Goal: Information Seeking & Learning: Learn about a topic

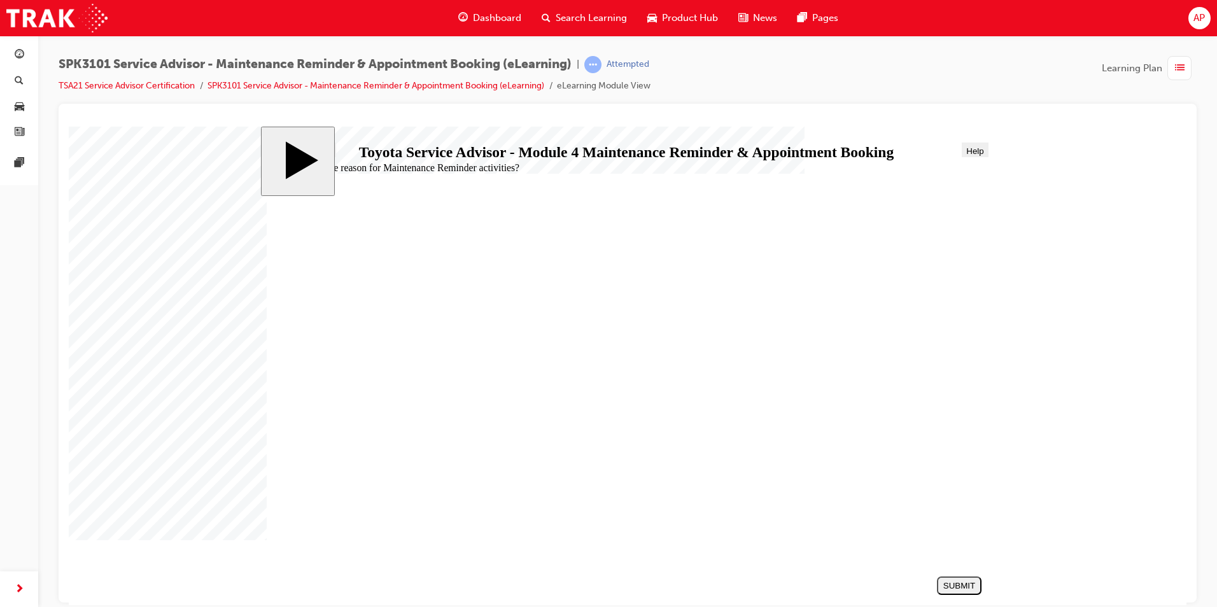
radio input "true"
click at [963, 587] on div "SUBMIT" at bounding box center [959, 585] width 34 height 10
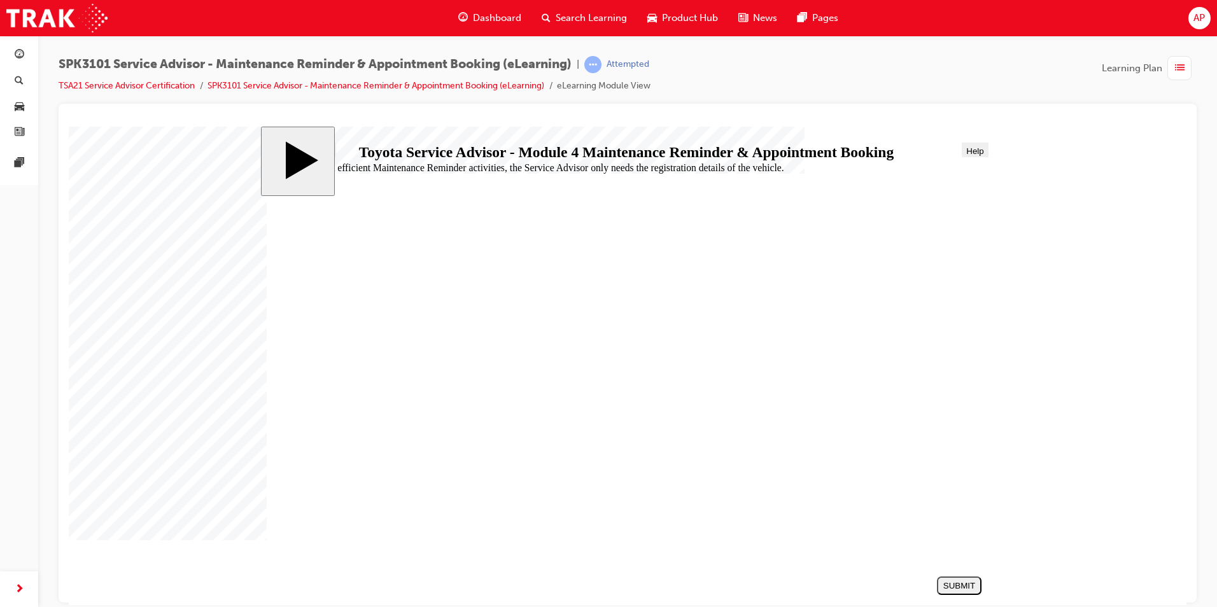
radio input "true"
click at [942, 584] on div "SUBMIT" at bounding box center [959, 585] width 34 height 10
radio input "true"
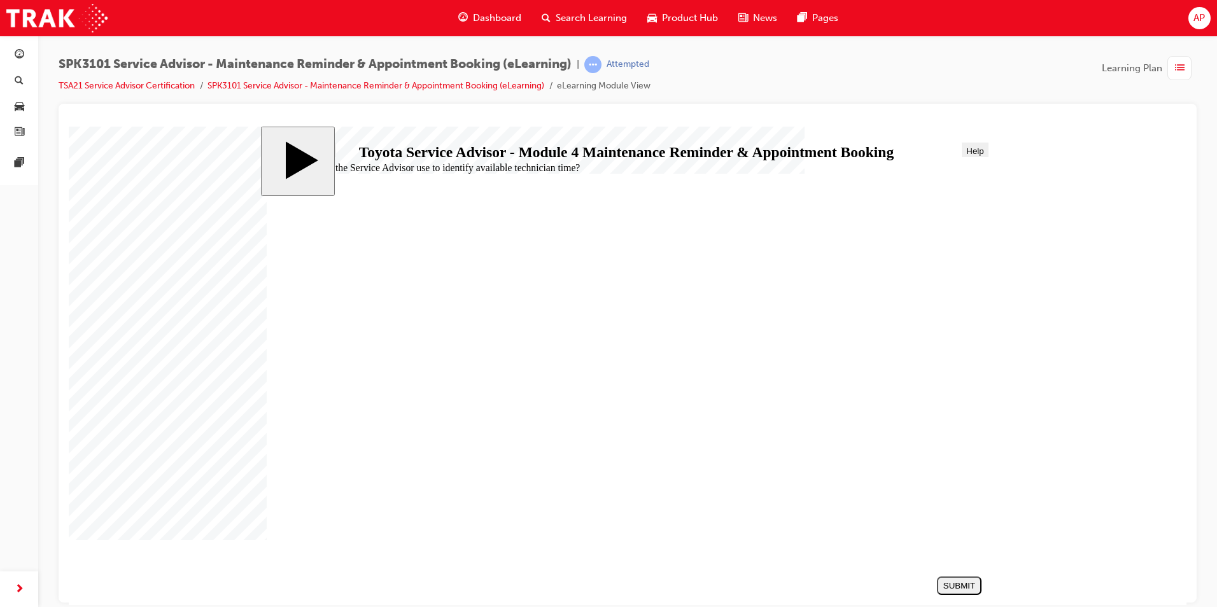
click at [947, 581] on div "SUBMIT" at bounding box center [959, 585] width 34 height 10
radio input "true"
click at [967, 587] on div "SUBMIT" at bounding box center [959, 585] width 34 height 10
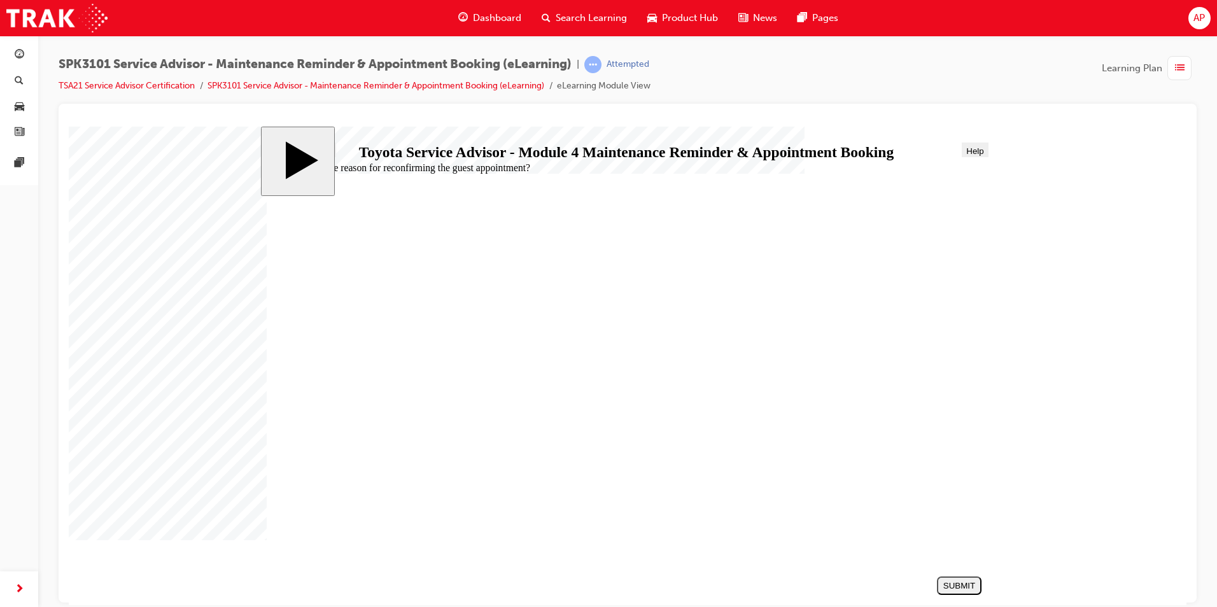
radio input "true"
click at [968, 580] on div "SUBMIT" at bounding box center [959, 585] width 34 height 10
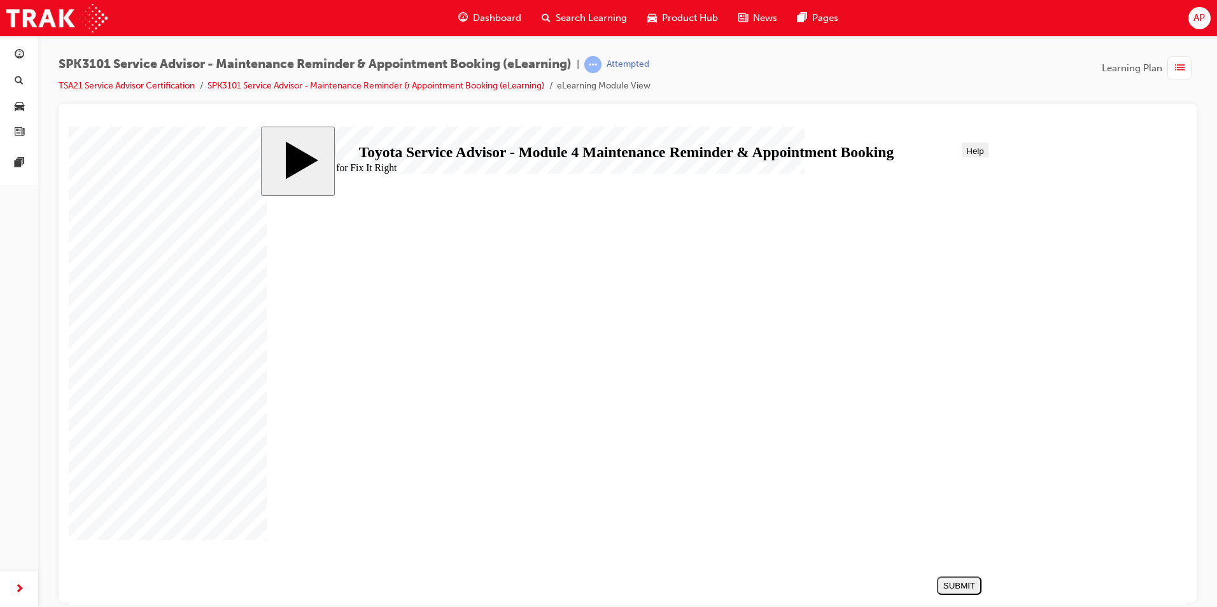
radio input "true"
click at [967, 589] on div "SUBMIT" at bounding box center [959, 585] width 34 height 10
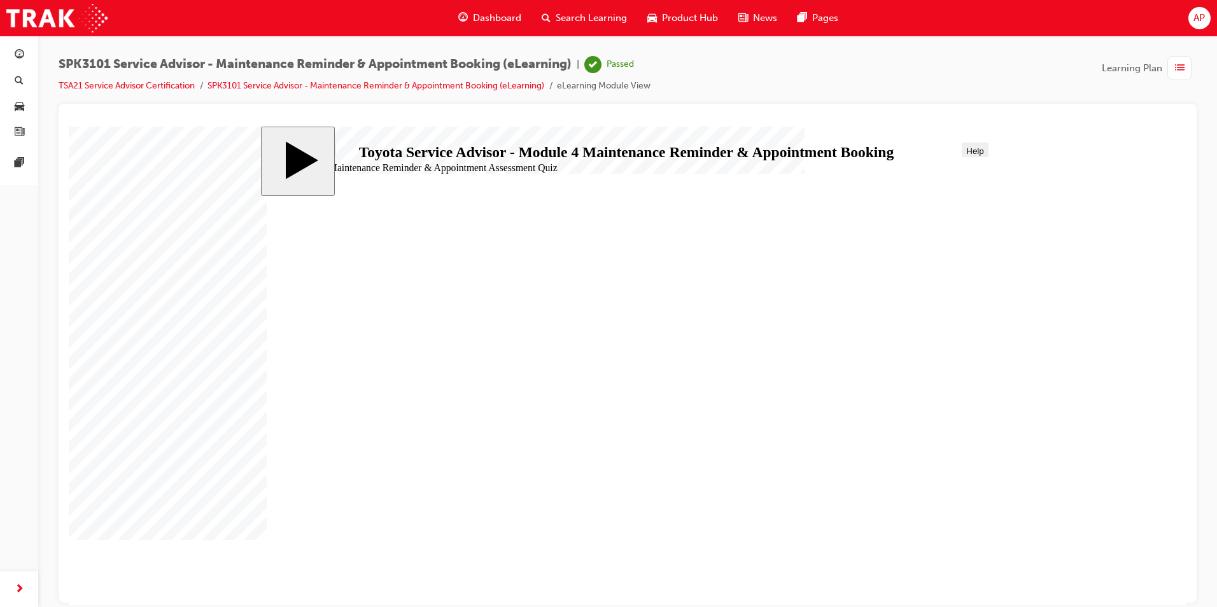
click at [146, 83] on link "TSA21 Service Advisor Certification" at bounding box center [127, 85] width 136 height 11
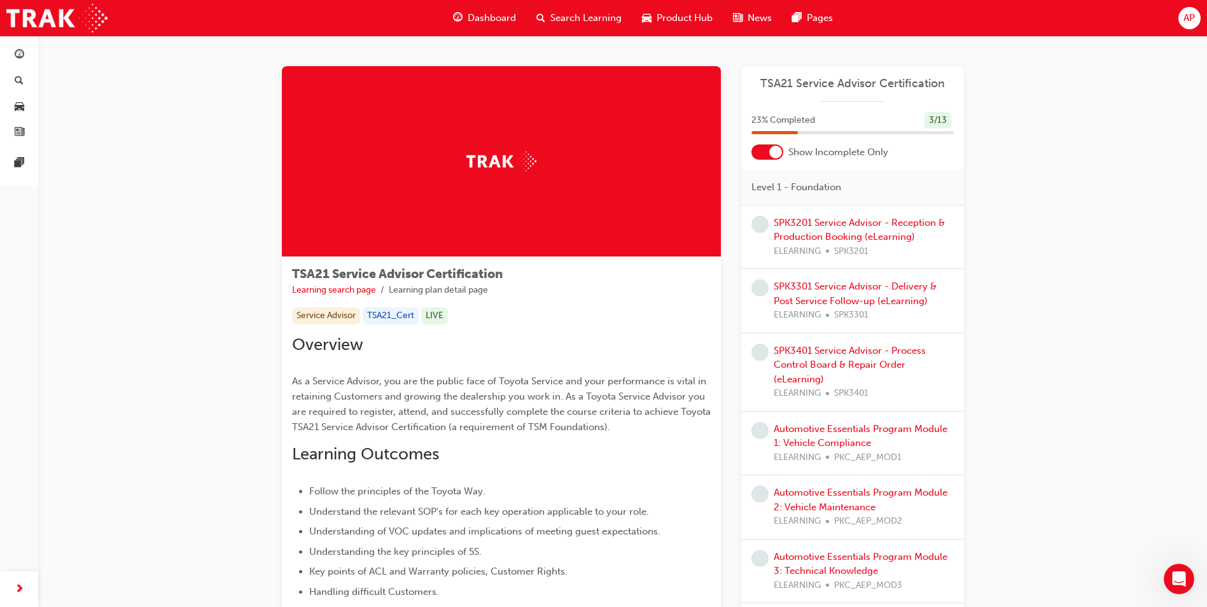
click at [769, 154] on div at bounding box center [775, 152] width 13 height 13
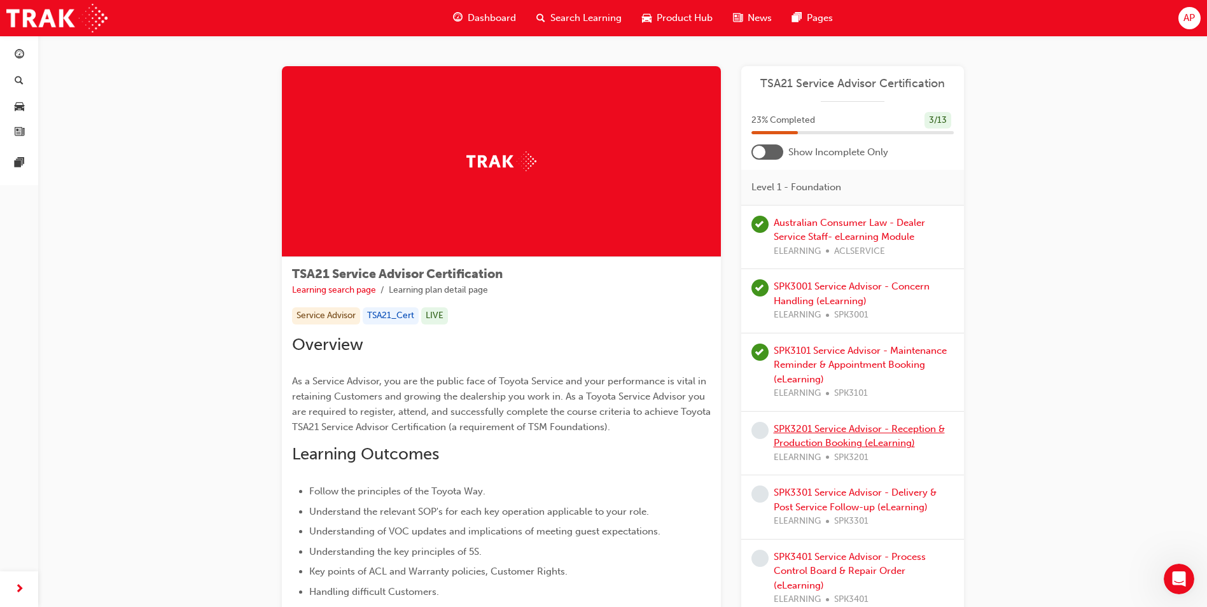
click at [785, 440] on link "SPK3201 Service Advisor - Reception & Production Booking (eLearning)" at bounding box center [859, 436] width 171 height 26
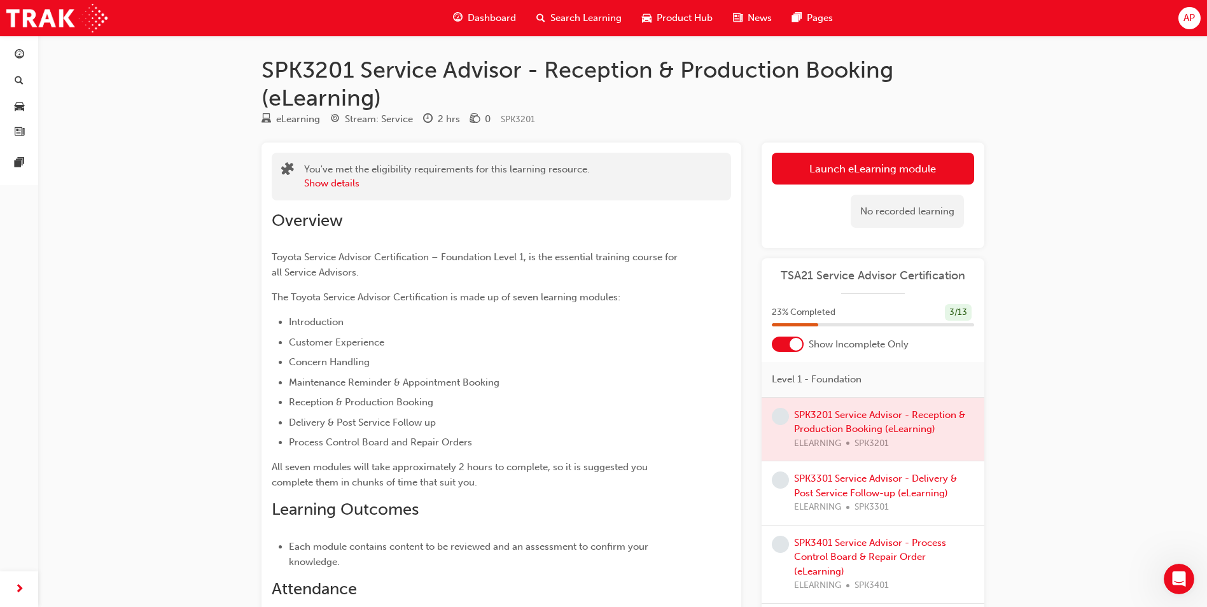
click at [820, 412] on div at bounding box center [873, 430] width 223 height 64
click at [819, 412] on div at bounding box center [873, 430] width 223 height 64
click at [818, 409] on div at bounding box center [873, 430] width 223 height 64
click at [780, 347] on div at bounding box center [788, 344] width 32 height 15
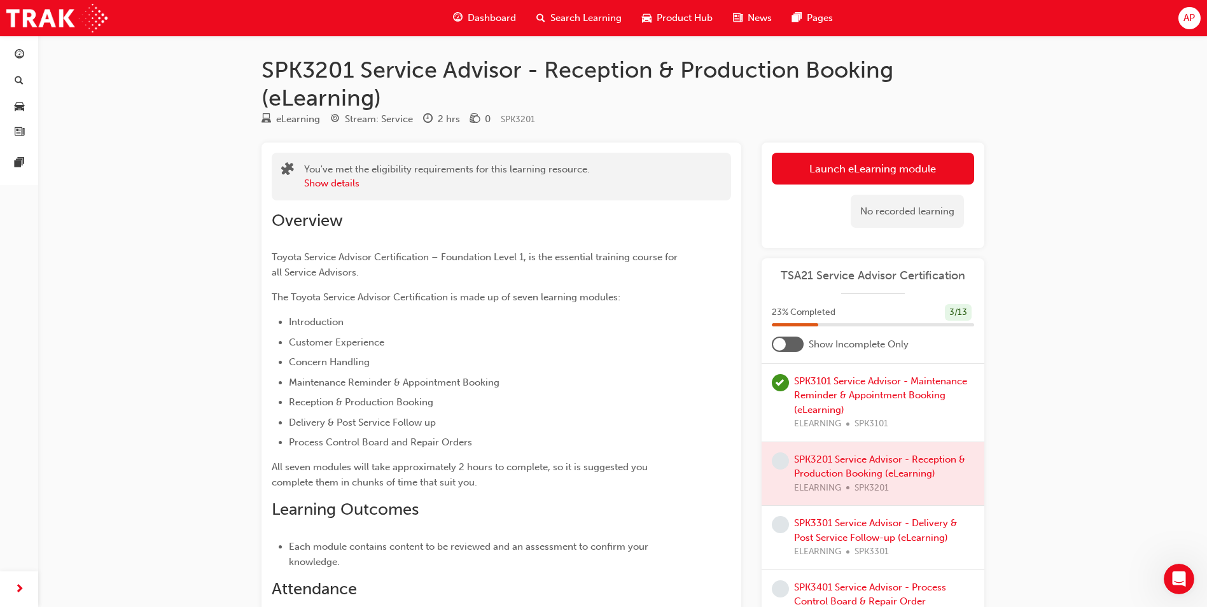
scroll to position [191, 0]
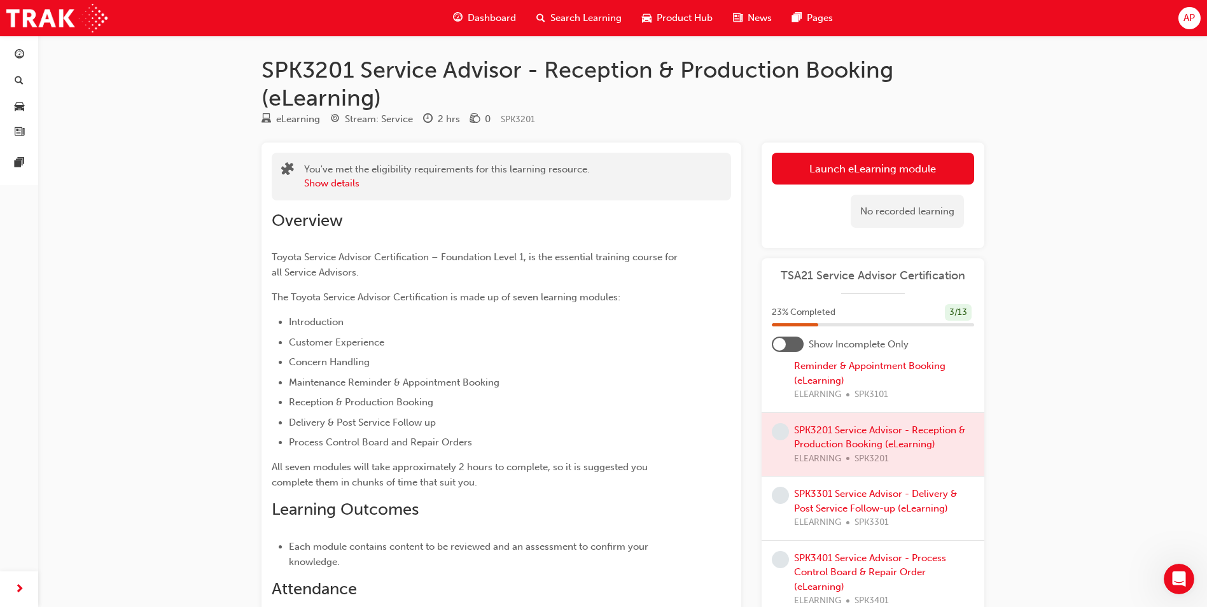
click at [830, 428] on div at bounding box center [873, 445] width 223 height 64
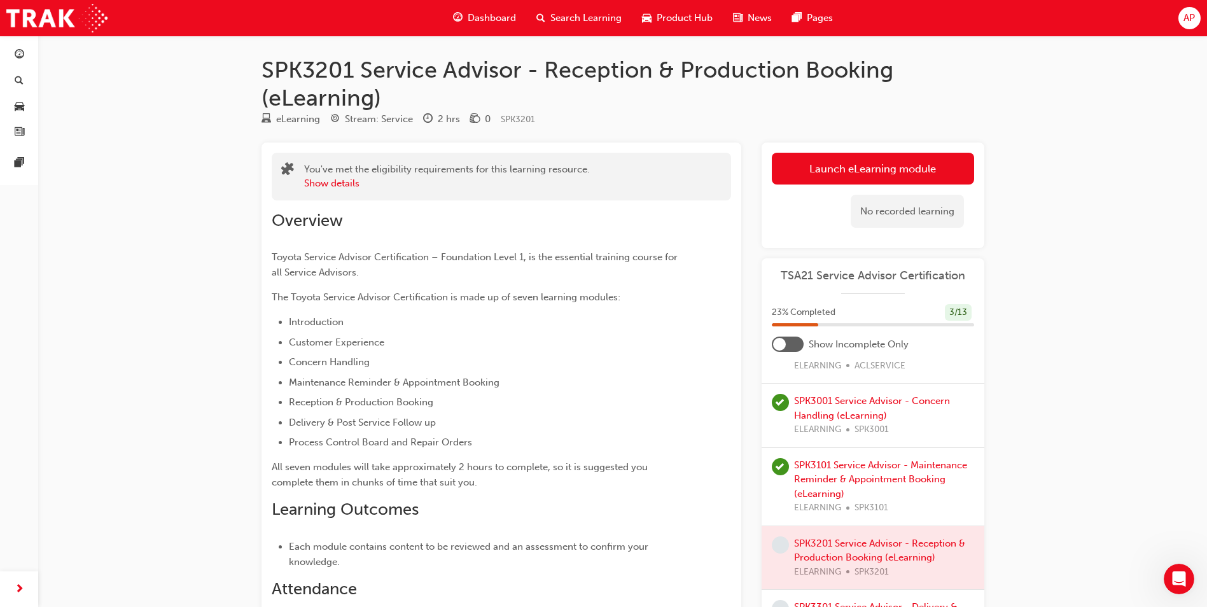
scroll to position [64, 0]
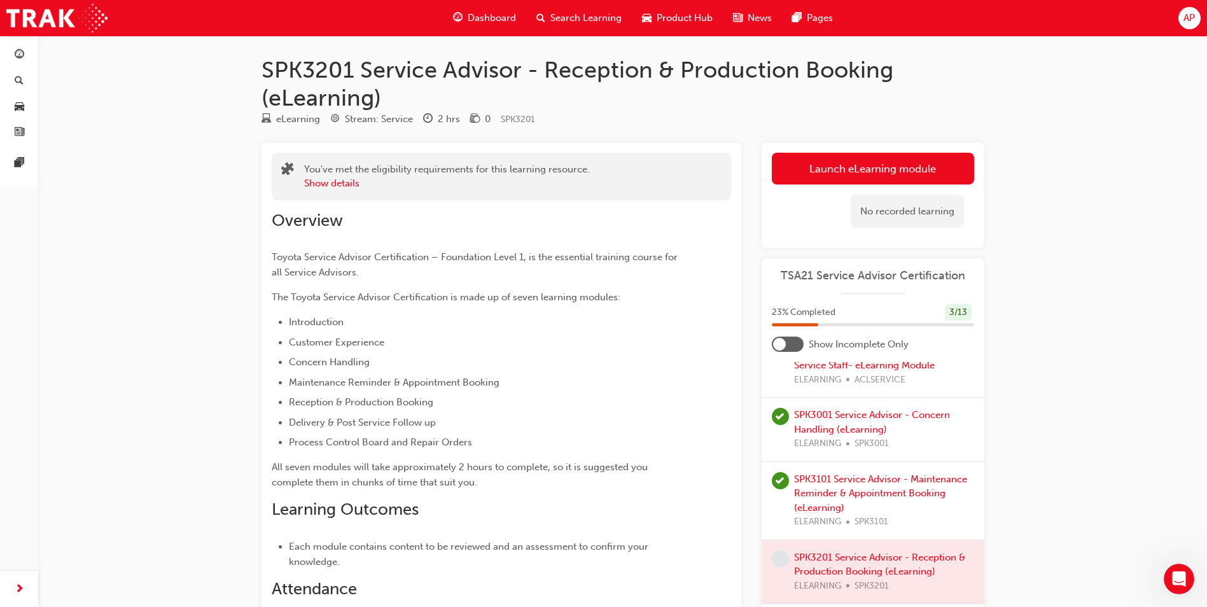
click at [820, 556] on div at bounding box center [873, 572] width 223 height 64
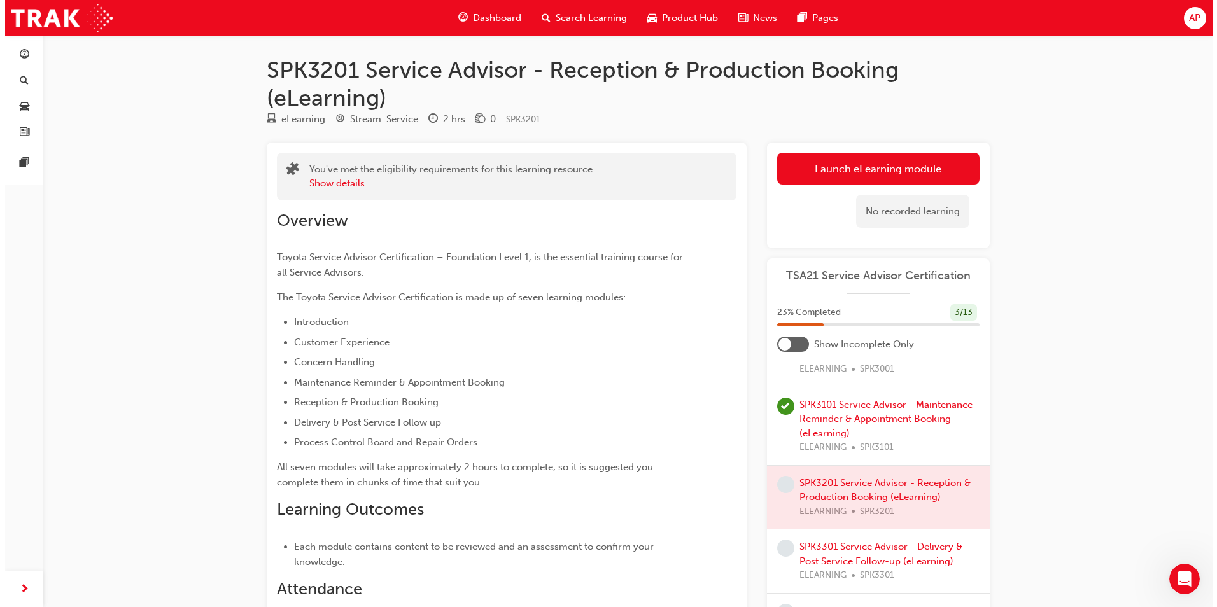
scroll to position [191, 0]
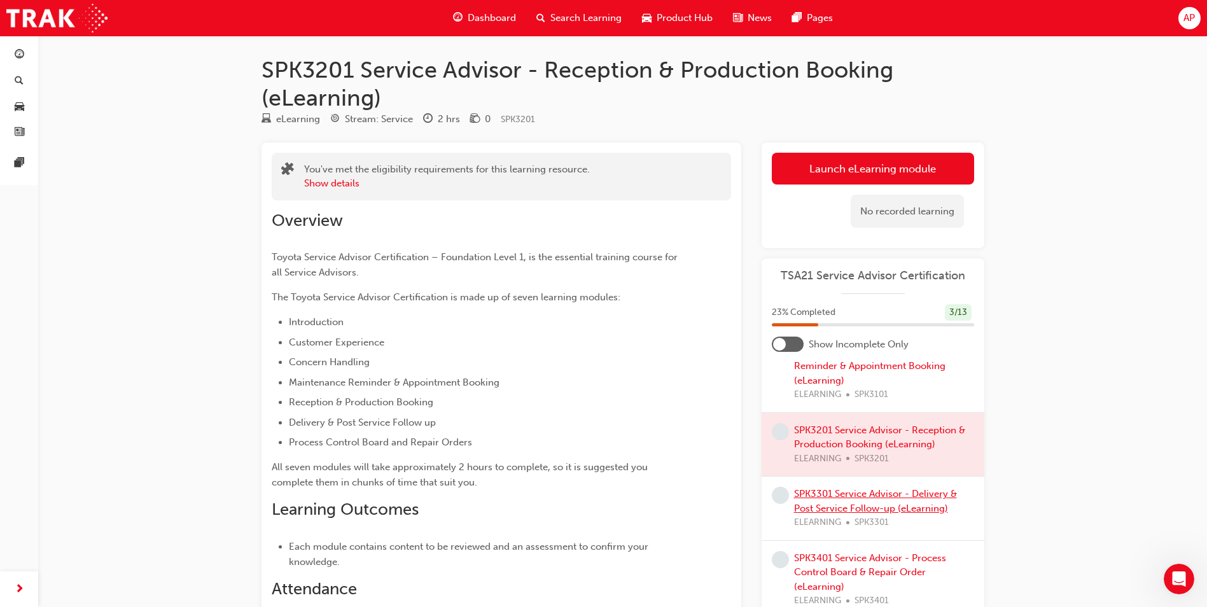
click at [823, 489] on link "SPK3301 Service Advisor - Delivery & Post Service Follow-up (eLearning)" at bounding box center [875, 501] width 163 height 26
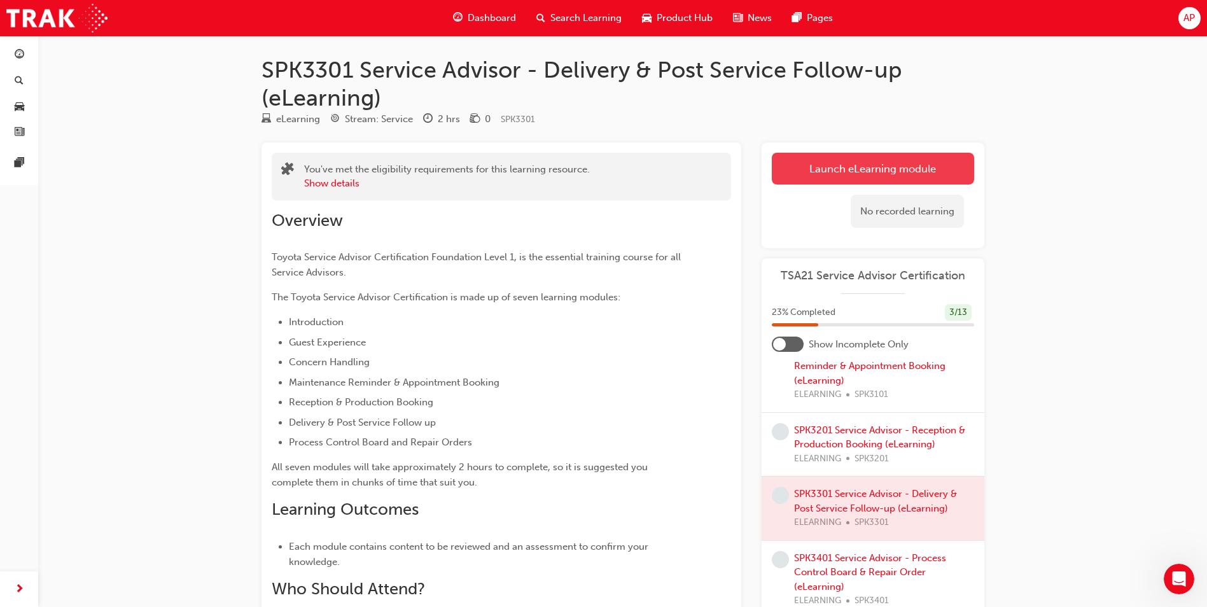
click at [860, 170] on link "Launch eLearning module" at bounding box center [873, 169] width 202 height 32
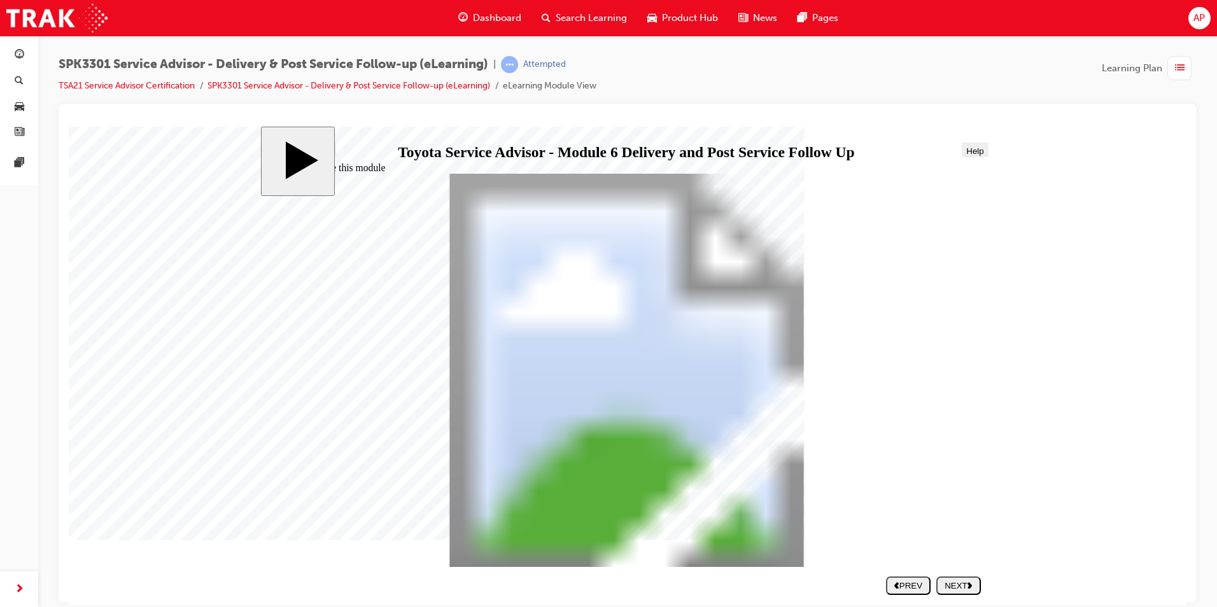
drag, startPoint x: 873, startPoint y: 528, endPoint x: 865, endPoint y: 524, distance: 8.8
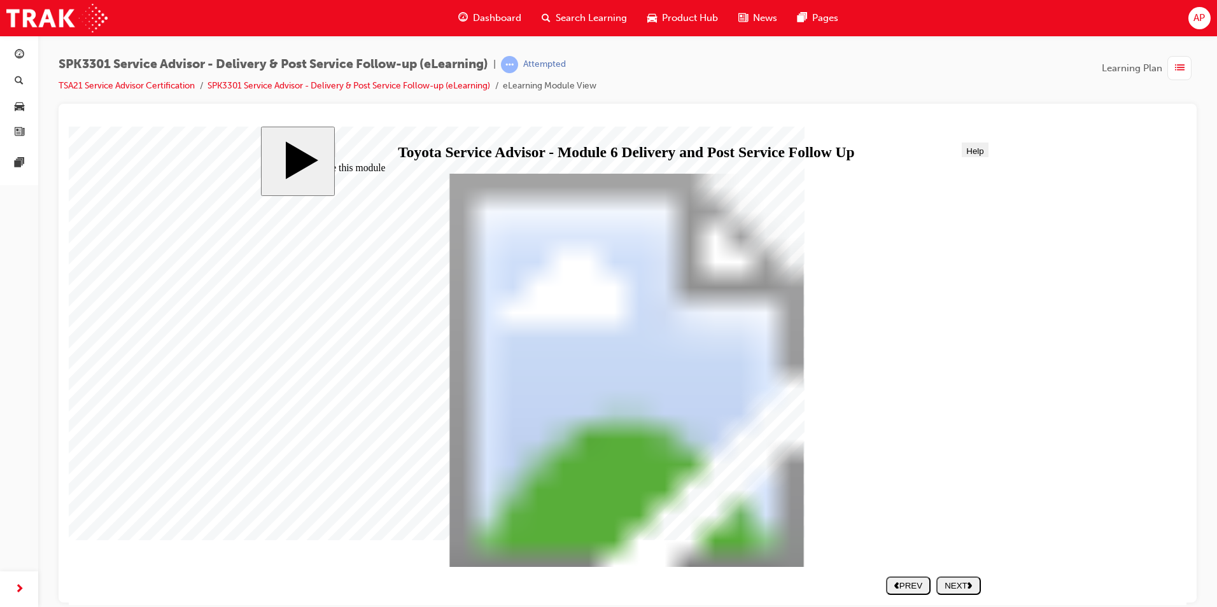
click at [949, 582] on div "NEXT" at bounding box center [958, 585] width 34 height 10
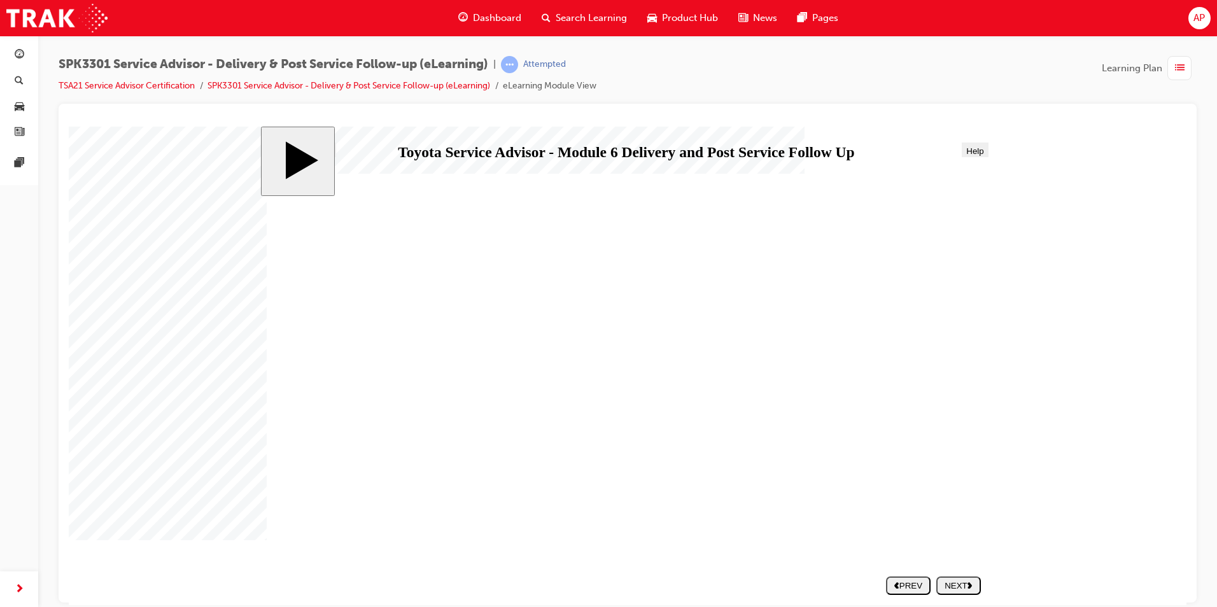
click at [948, 582] on div "NEXT" at bounding box center [958, 585] width 34 height 10
click at [946, 580] on div "NEXT" at bounding box center [958, 585] width 34 height 10
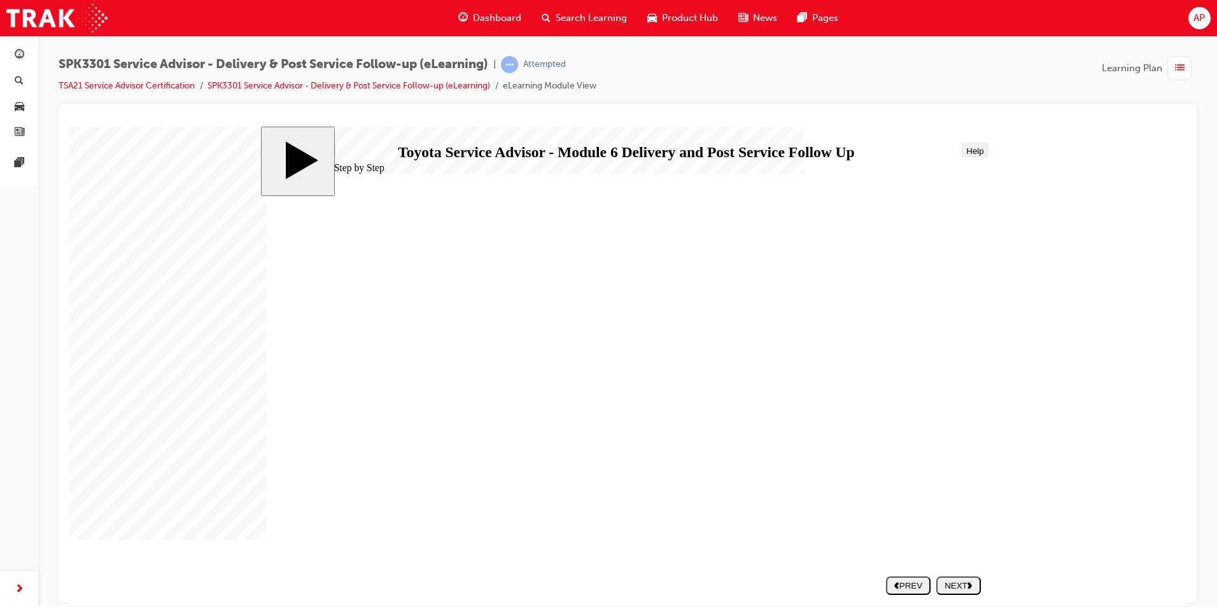
click at [916, 590] on div "PREV" at bounding box center [908, 585] width 34 height 10
click at [942, 589] on div "NEXT" at bounding box center [958, 585] width 34 height 10
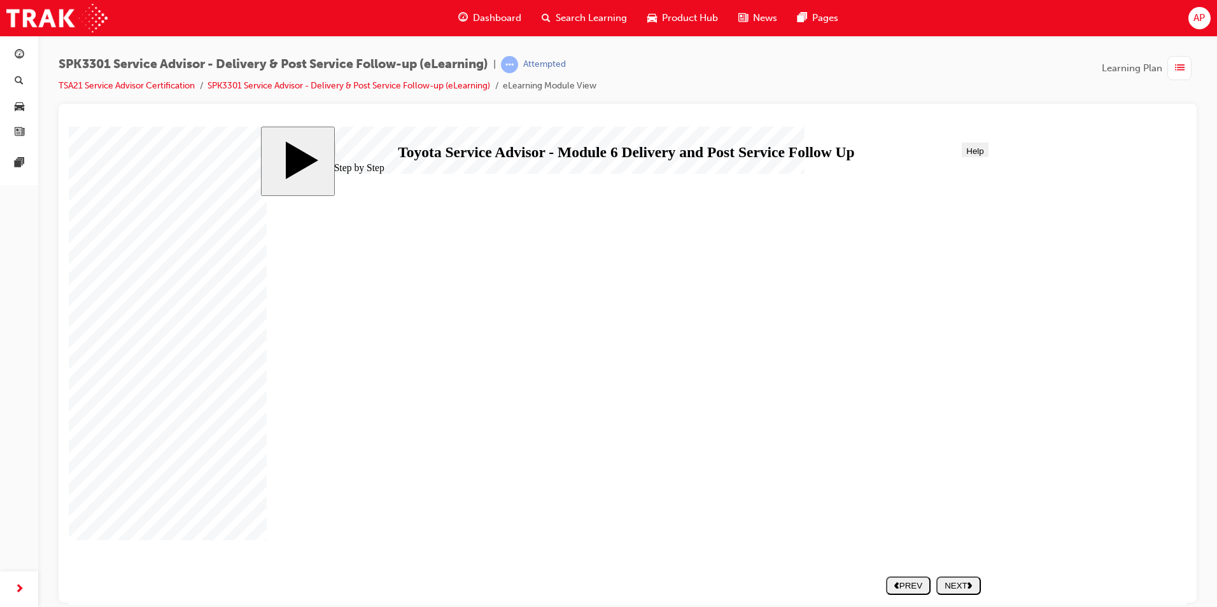
click at [946, 586] on div "NEXT" at bounding box center [958, 585] width 34 height 10
click at [947, 578] on button "NEXT" at bounding box center [958, 585] width 45 height 18
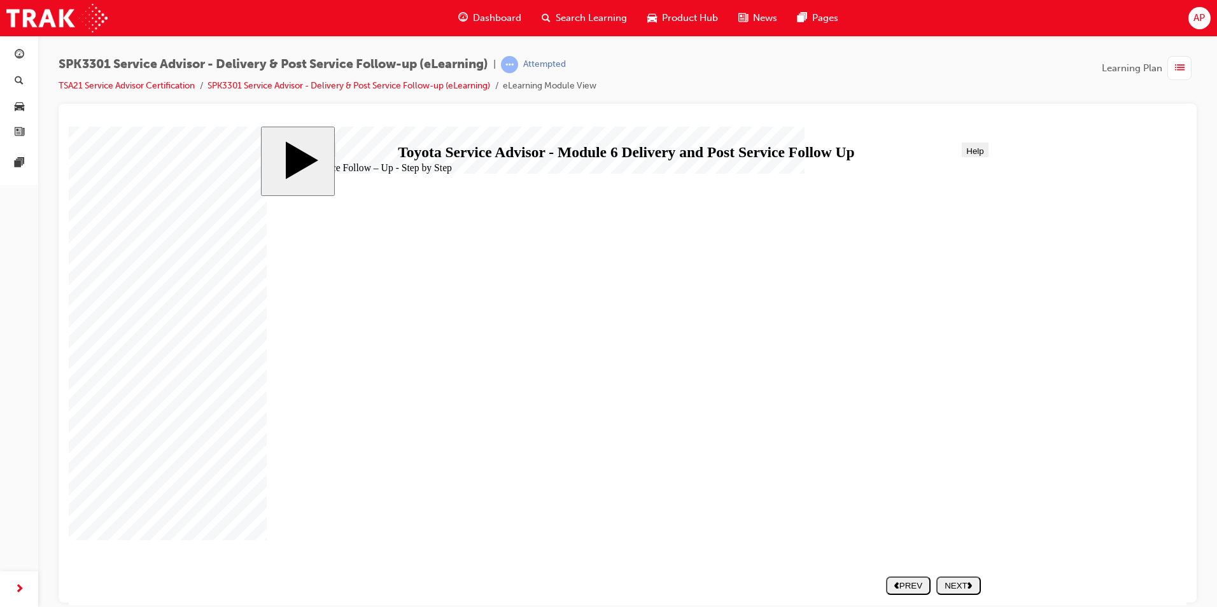
click at [947, 578] on button "NEXT" at bounding box center [958, 585] width 45 height 18
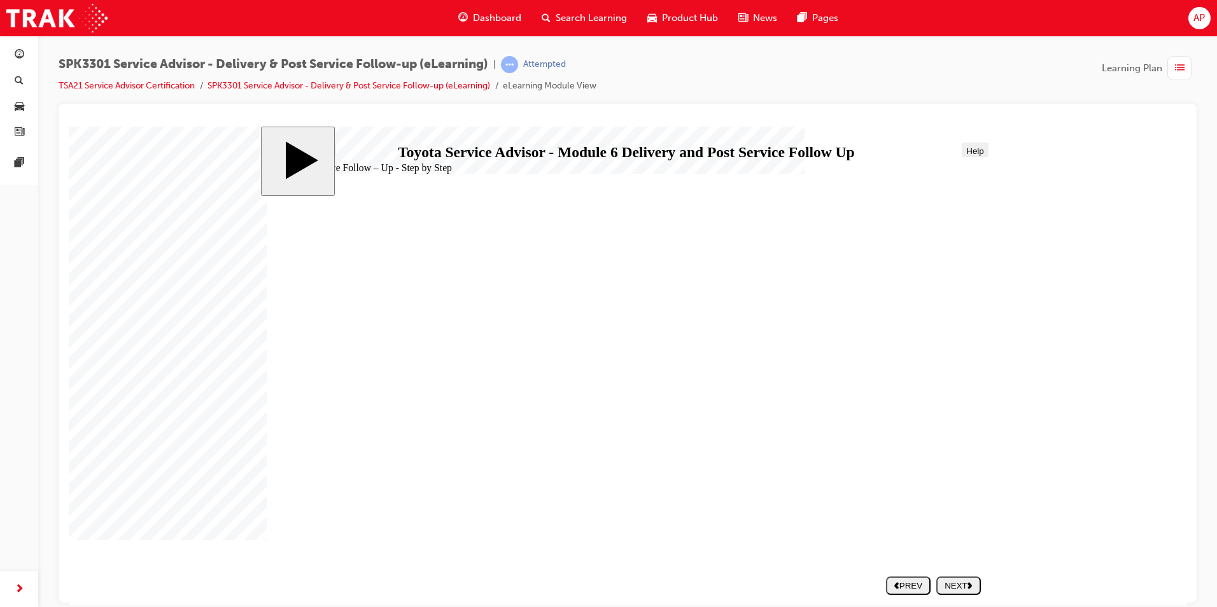
click at [972, 583] on icon "next" at bounding box center [969, 584] width 5 height 7
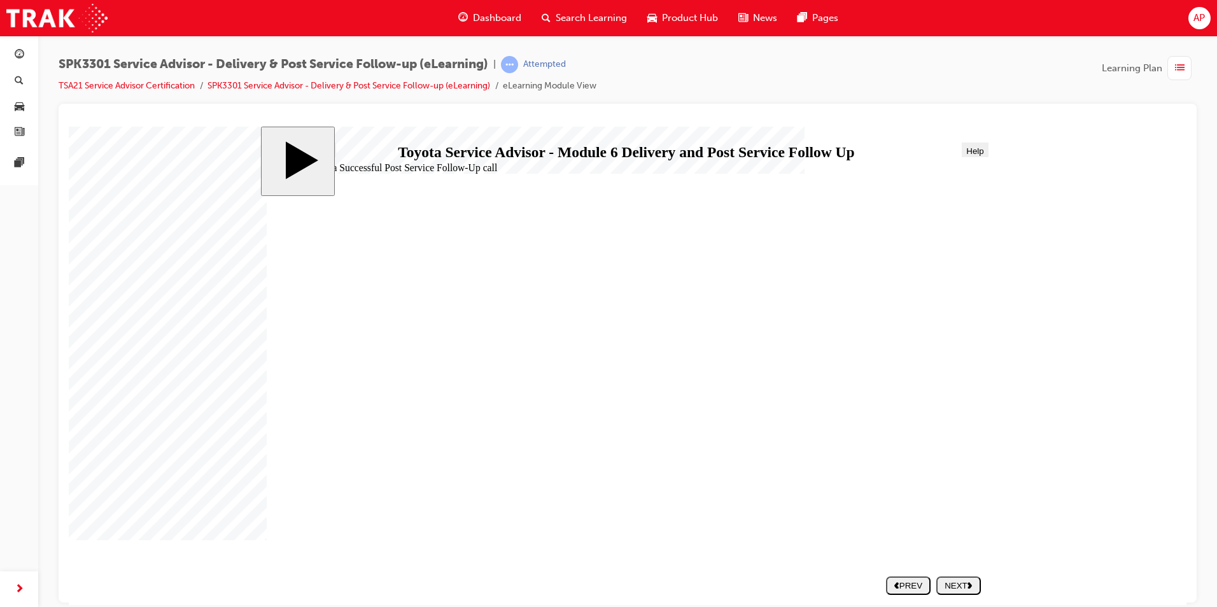
drag, startPoint x: 711, startPoint y: 476, endPoint x: 722, endPoint y: 471, distance: 12.0
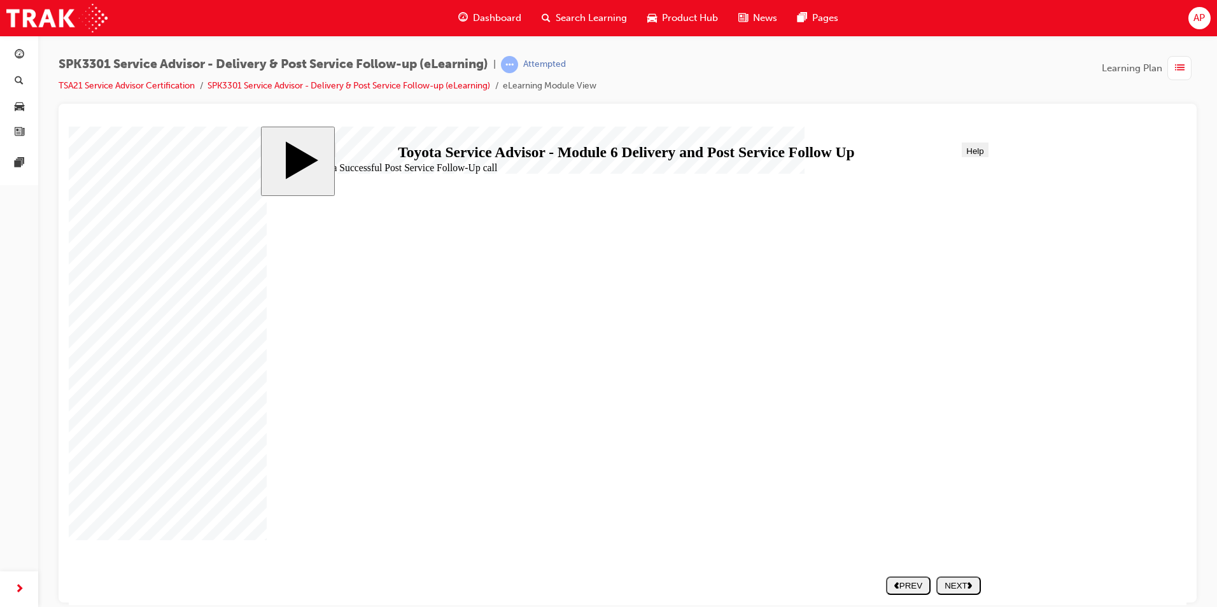
click at [963, 594] on button "NEXT" at bounding box center [958, 585] width 45 height 18
drag, startPoint x: 342, startPoint y: 438, endPoint x: 737, endPoint y: 397, distance: 397.3
drag, startPoint x: 395, startPoint y: 484, endPoint x: 729, endPoint y: 301, distance: 380.7
drag, startPoint x: 532, startPoint y: 488, endPoint x: 842, endPoint y: 343, distance: 342.2
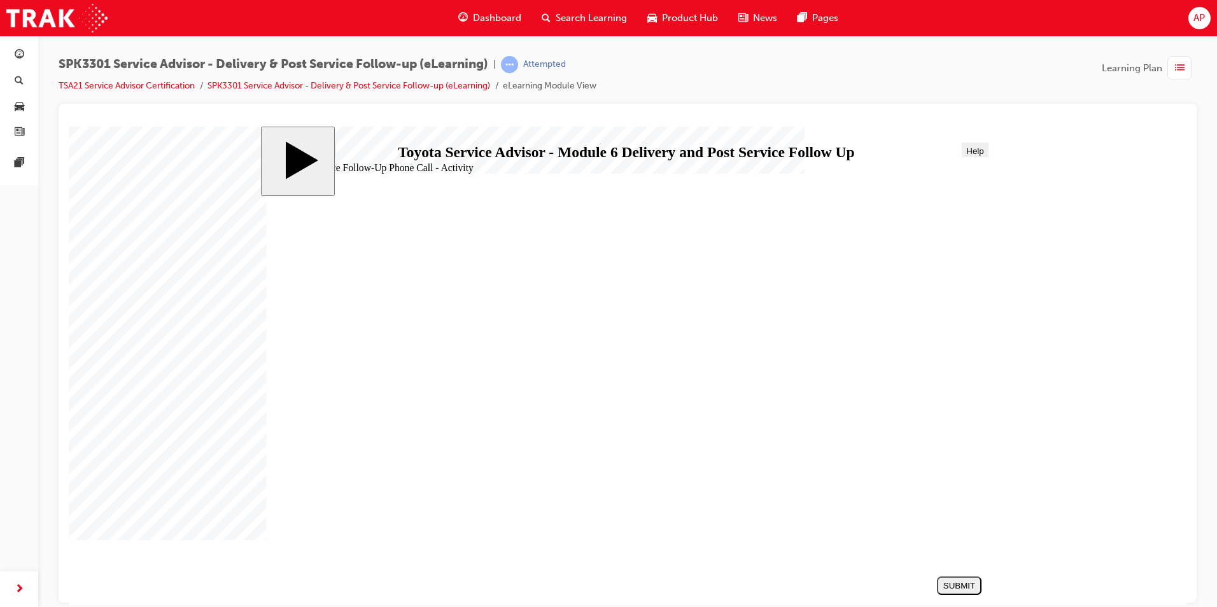
drag, startPoint x: 465, startPoint y: 459, endPoint x: 830, endPoint y: 325, distance: 388.9
drag, startPoint x: 452, startPoint y: 380, endPoint x: 795, endPoint y: 353, distance: 343.4
drag, startPoint x: 465, startPoint y: 344, endPoint x: 827, endPoint y: 349, distance: 362.1
drag, startPoint x: 437, startPoint y: 492, endPoint x: 802, endPoint y: 423, distance: 371.8
drag, startPoint x: 527, startPoint y: 371, endPoint x: 855, endPoint y: 414, distance: 331.2
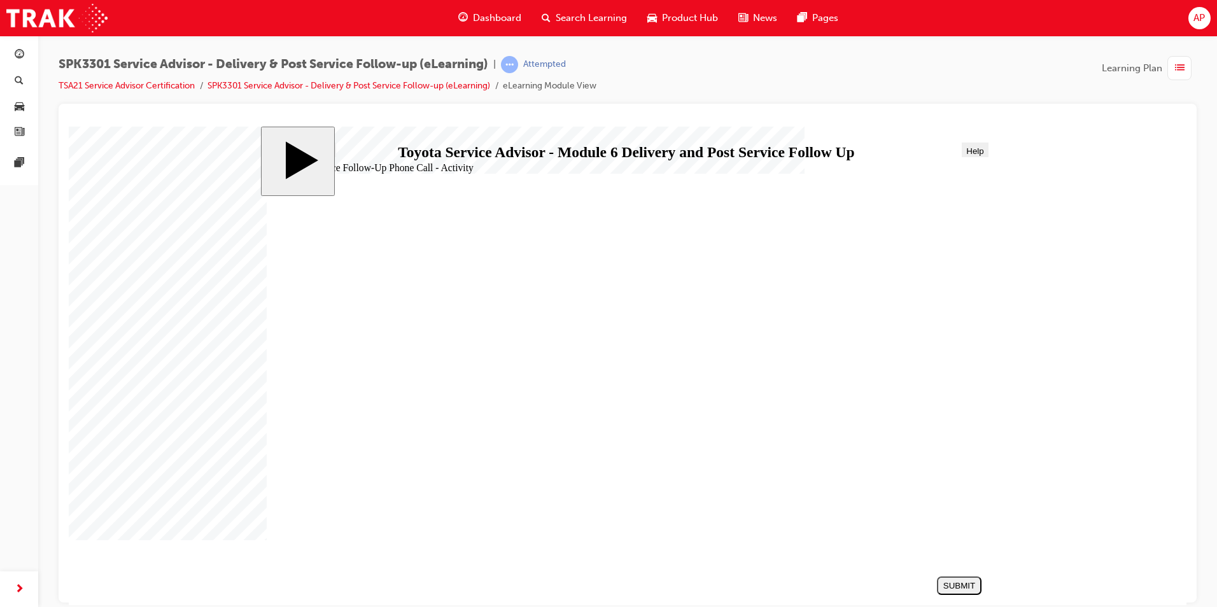
drag, startPoint x: 490, startPoint y: 487, endPoint x: 846, endPoint y: 451, distance: 357.6
drag, startPoint x: 487, startPoint y: 409, endPoint x: 868, endPoint y: 501, distance: 391.4
click at [946, 584] on div "SUBMIT" at bounding box center [959, 585] width 34 height 10
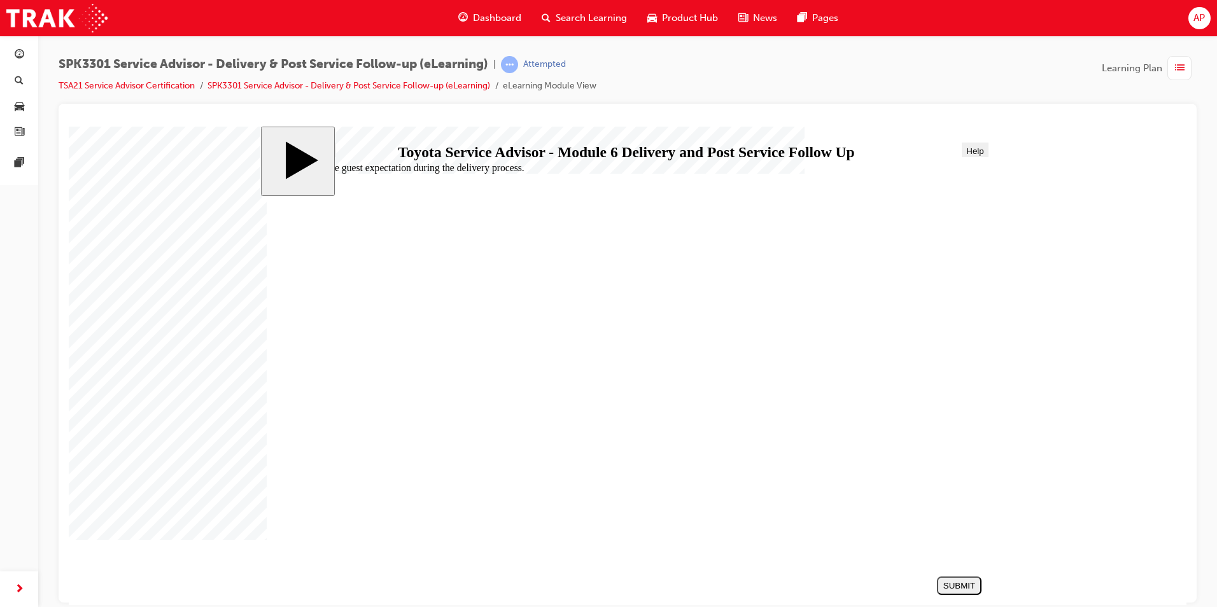
radio input "true"
click at [964, 584] on div "SUBMIT" at bounding box center [959, 585] width 34 height 10
drag, startPoint x: 327, startPoint y: 354, endPoint x: 563, endPoint y: 458, distance: 257.0
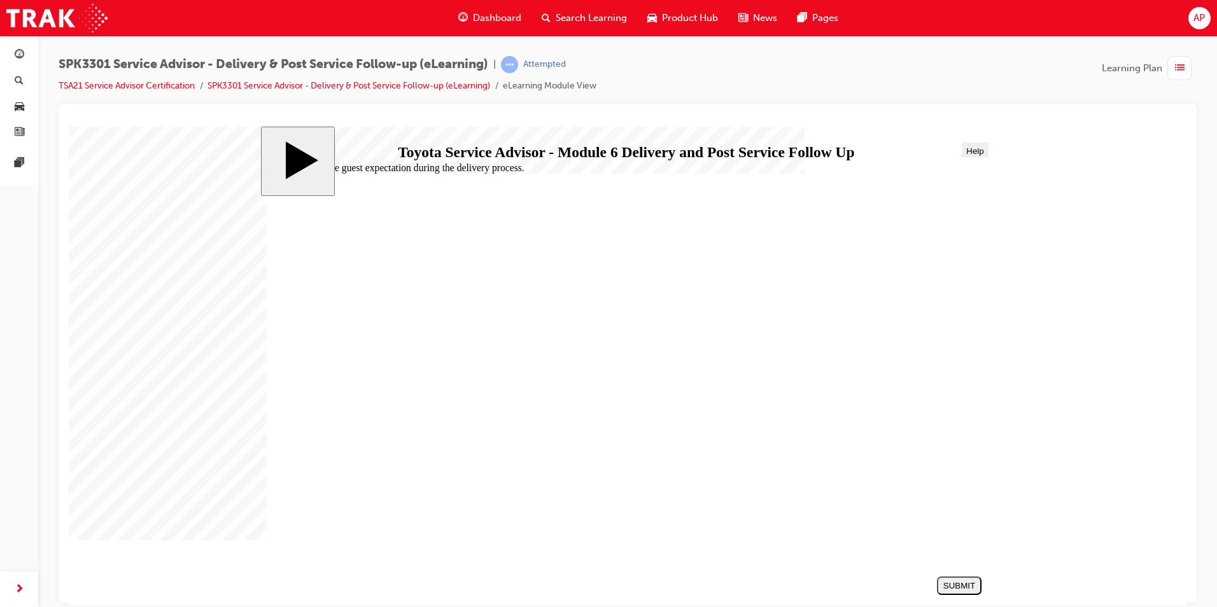
radio input "true"
click at [956, 585] on div "SUBMIT" at bounding box center [959, 585] width 34 height 10
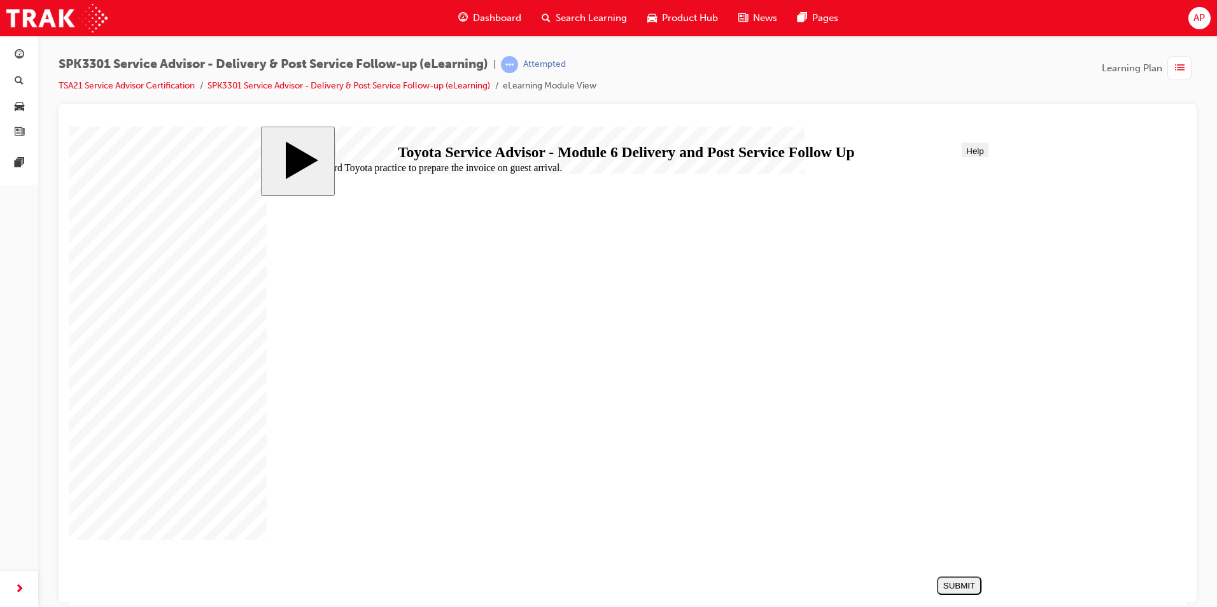
radio input "true"
click at [967, 581] on div "SUBMIT" at bounding box center [959, 585] width 34 height 10
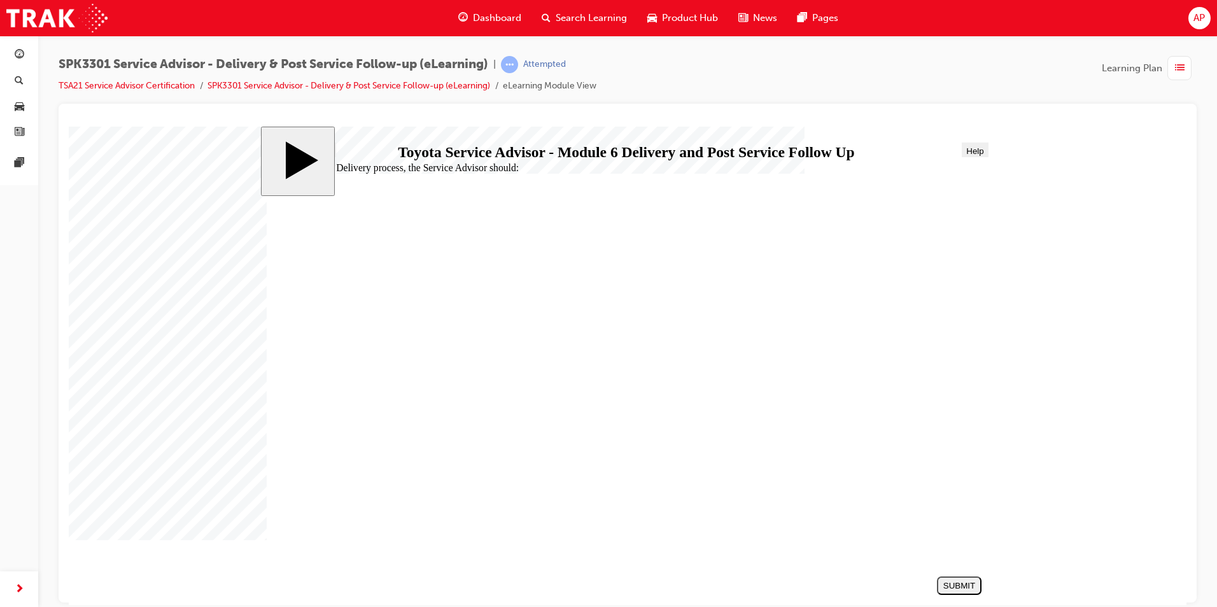
radio input "true"
click at [950, 584] on div "SUBMIT" at bounding box center [959, 585] width 34 height 10
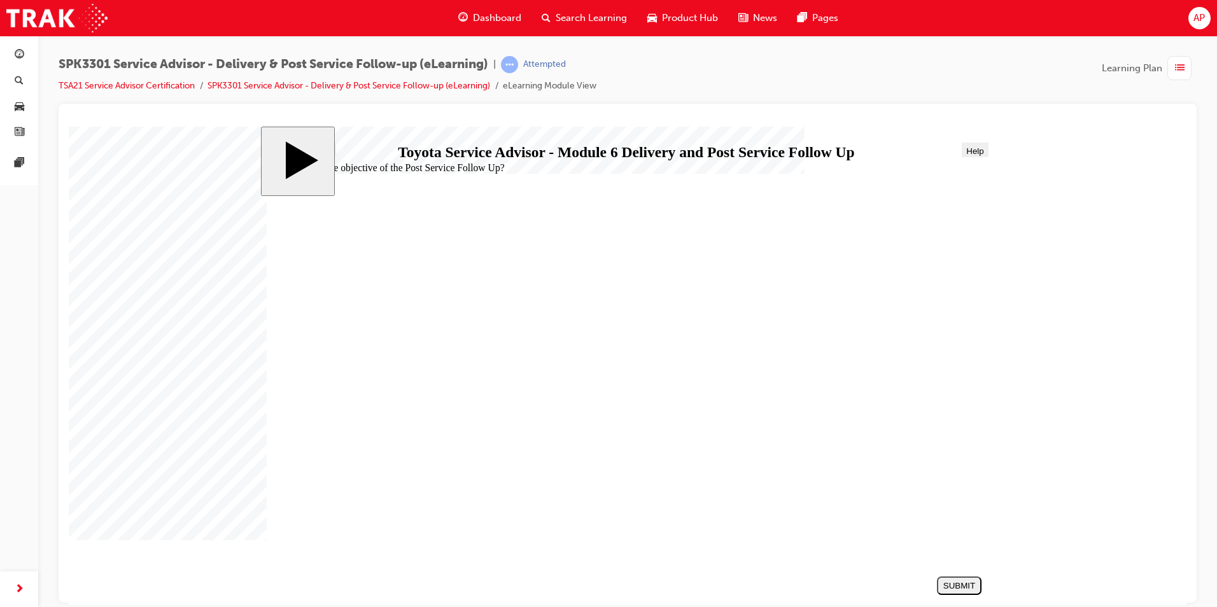
radio input "true"
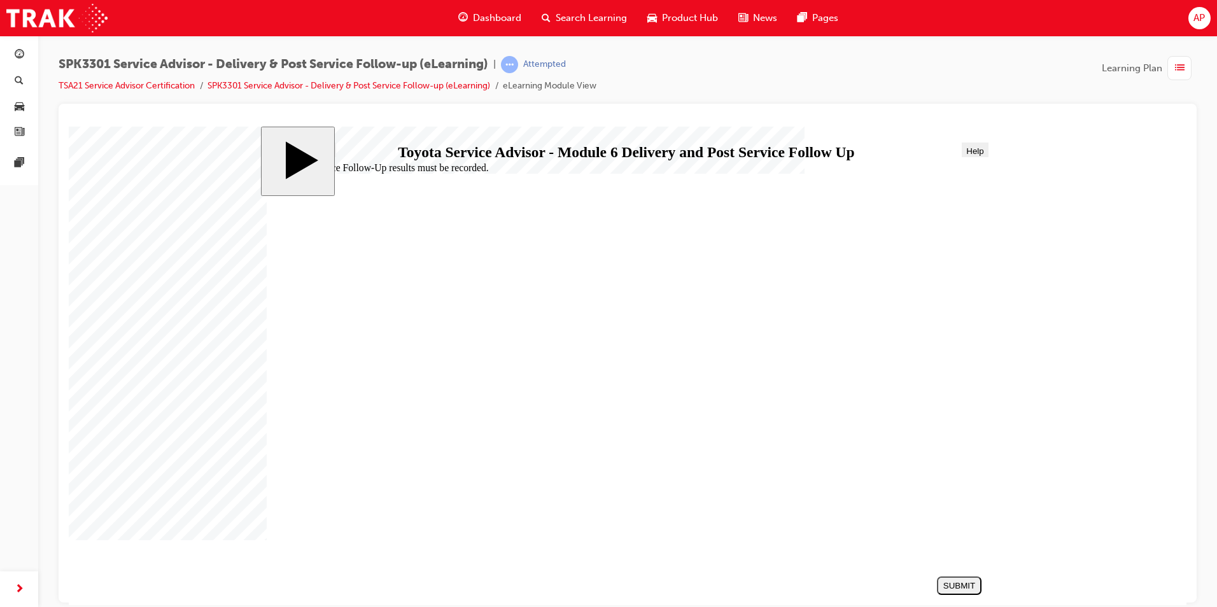
click at [949, 583] on div "SUBMIT" at bounding box center [959, 585] width 34 height 10
checkbox input "true"
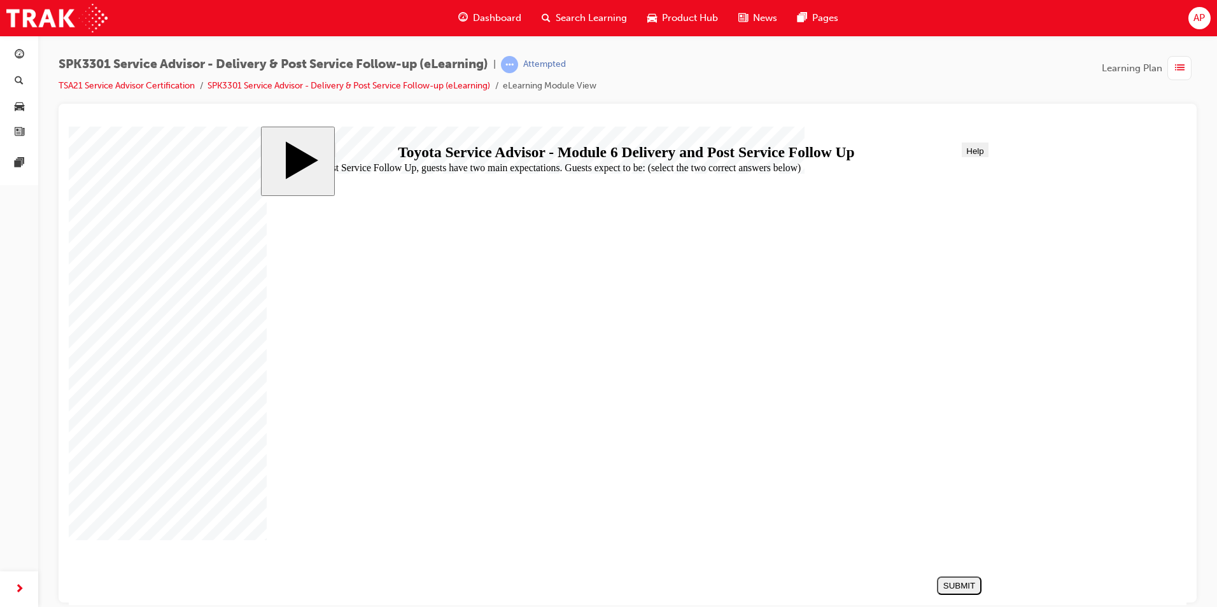
checkbox input "true"
click at [947, 584] on div "SUBMIT" at bounding box center [959, 585] width 34 height 10
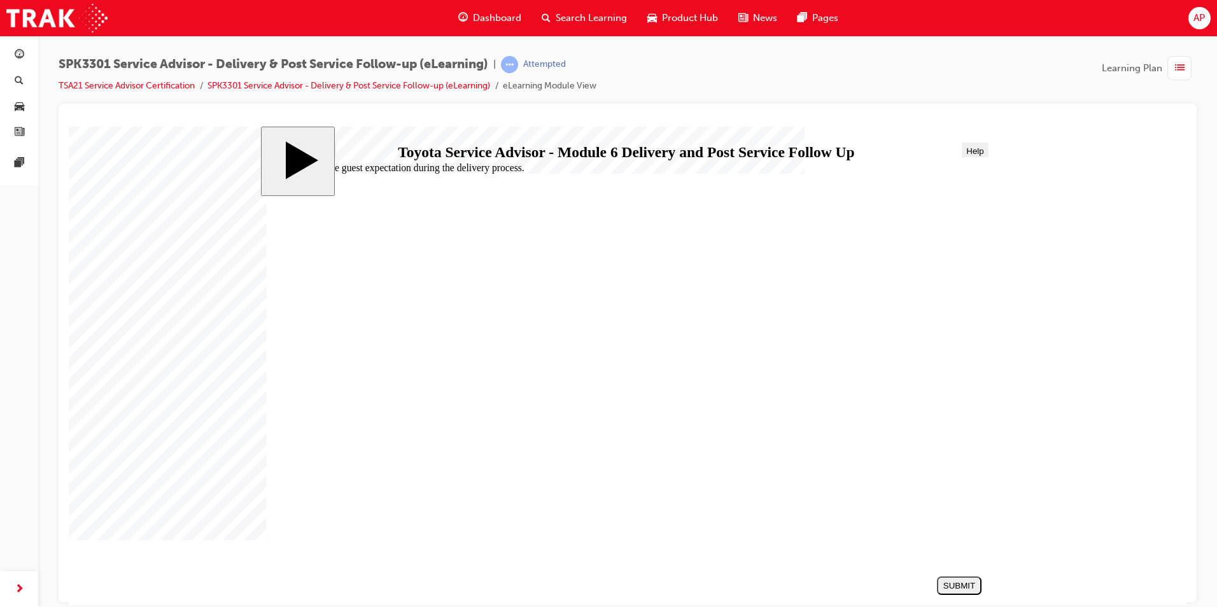
radio input "true"
click at [966, 577] on button "SUBMIT" at bounding box center [959, 585] width 45 height 18
drag, startPoint x: 364, startPoint y: 361, endPoint x: 393, endPoint y: 370, distance: 30.6
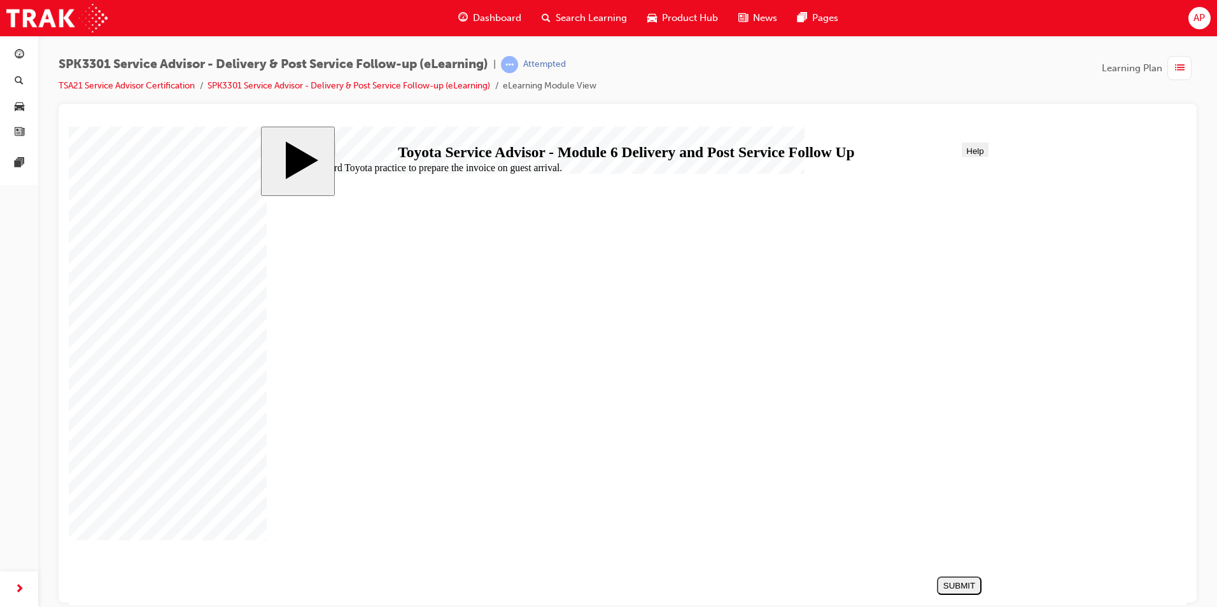
radio input "true"
click at [942, 580] on button "SUBMIT" at bounding box center [959, 585] width 45 height 18
radio input "true"
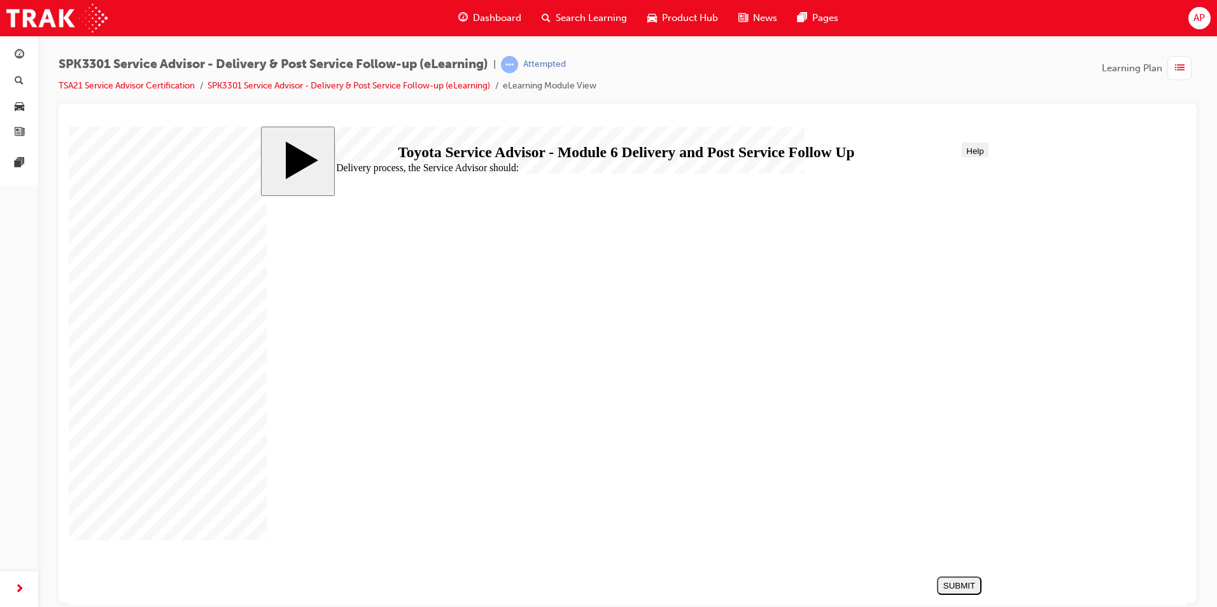
radio input "false"
radio input "true"
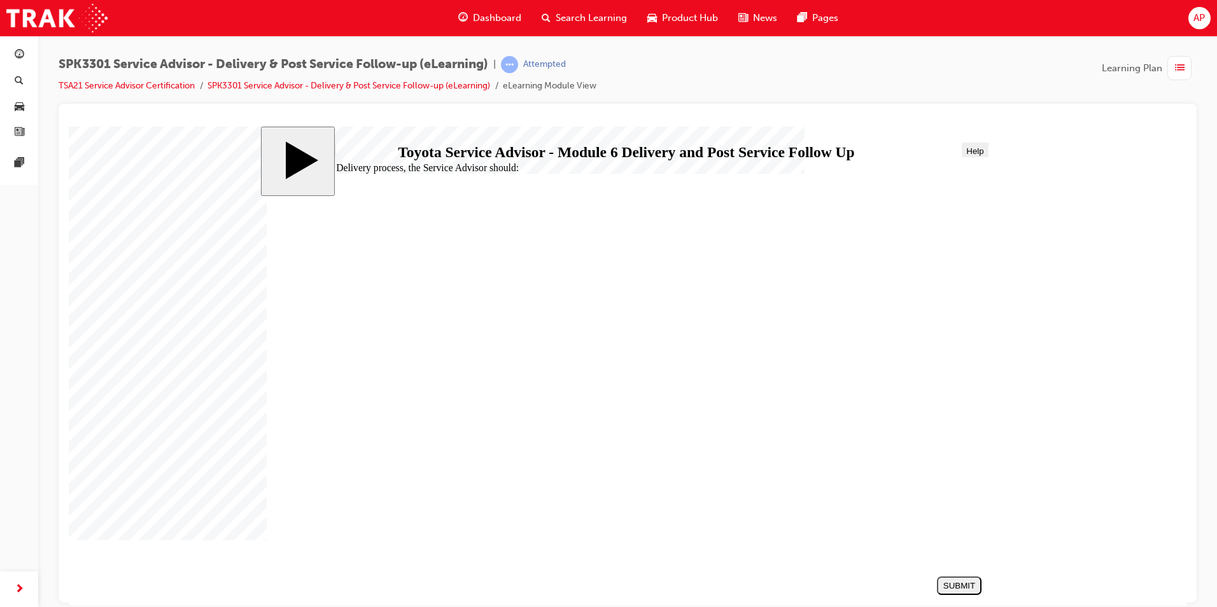
click at [956, 591] on button "SUBMIT" at bounding box center [959, 585] width 45 height 18
radio input "true"
click at [952, 582] on div "SUBMIT" at bounding box center [959, 585] width 34 height 10
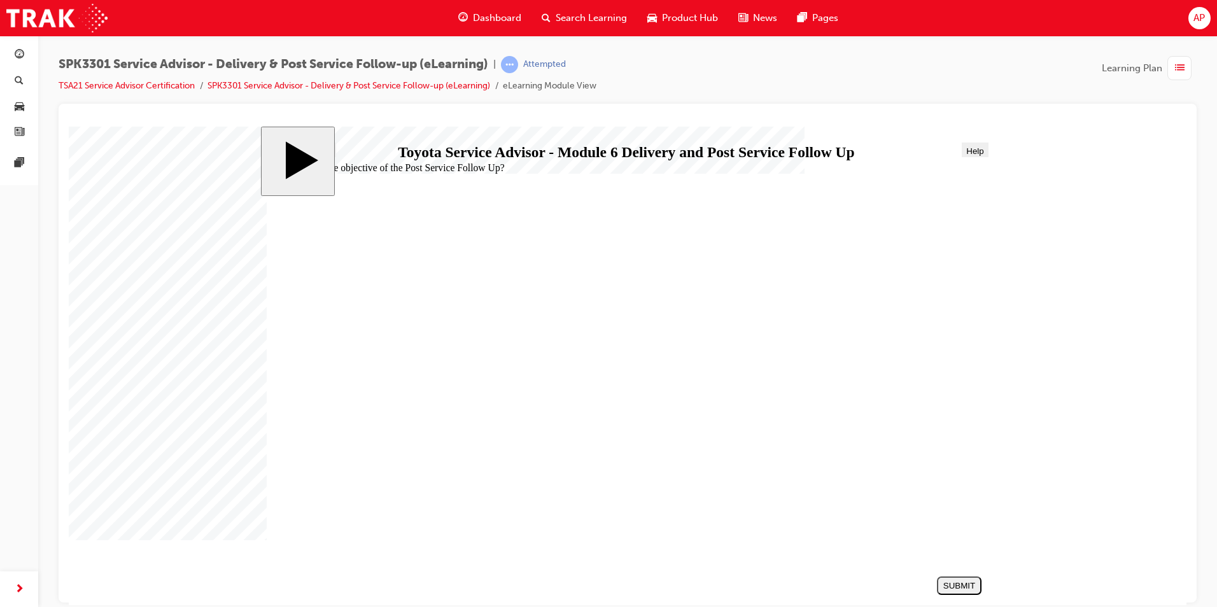
radio input "true"
click at [952, 584] on div "SUBMIT" at bounding box center [959, 585] width 34 height 10
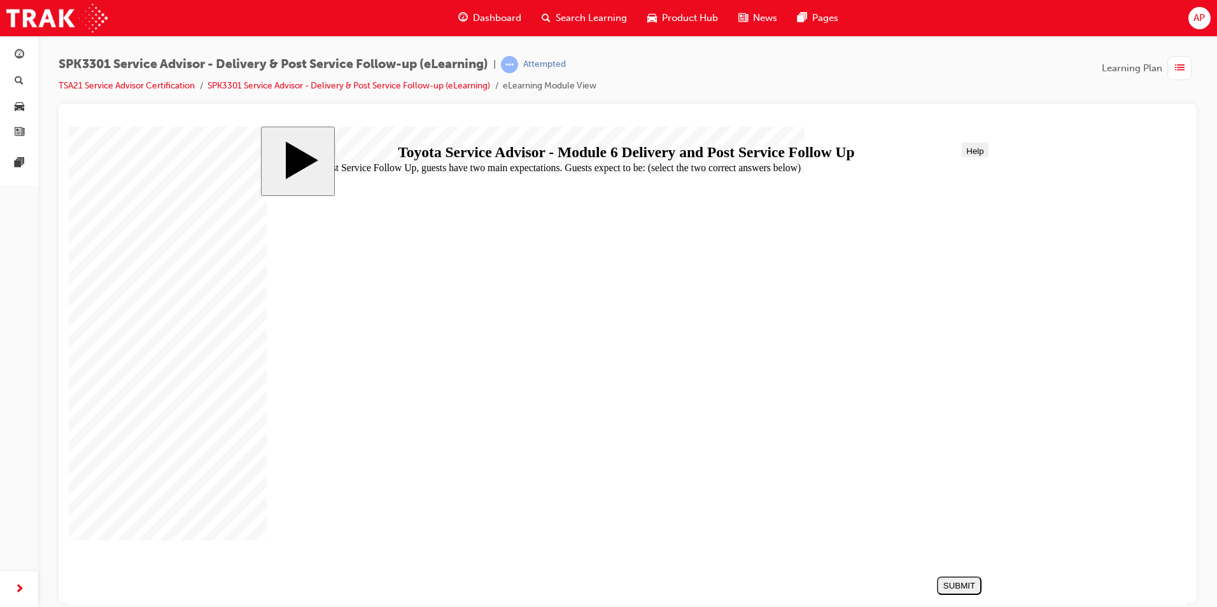
checkbox input "true"
drag, startPoint x: 345, startPoint y: 358, endPoint x: 363, endPoint y: 345, distance: 22.3
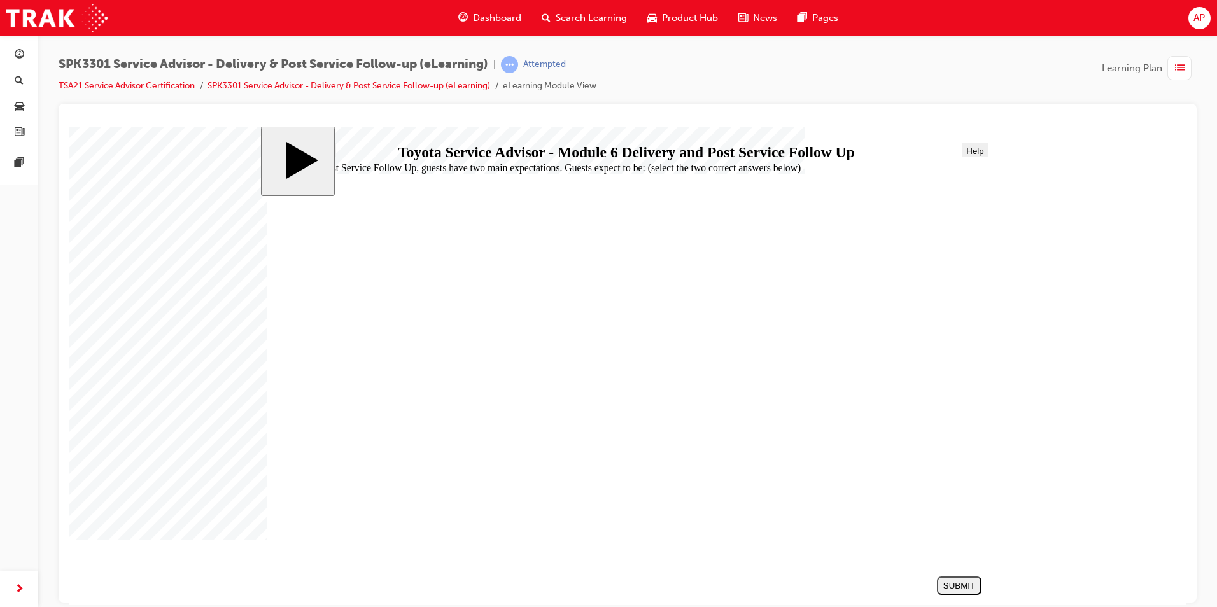
checkbox input "true"
checkbox input "false"
click at [973, 582] on div "SUBMIT" at bounding box center [959, 585] width 34 height 10
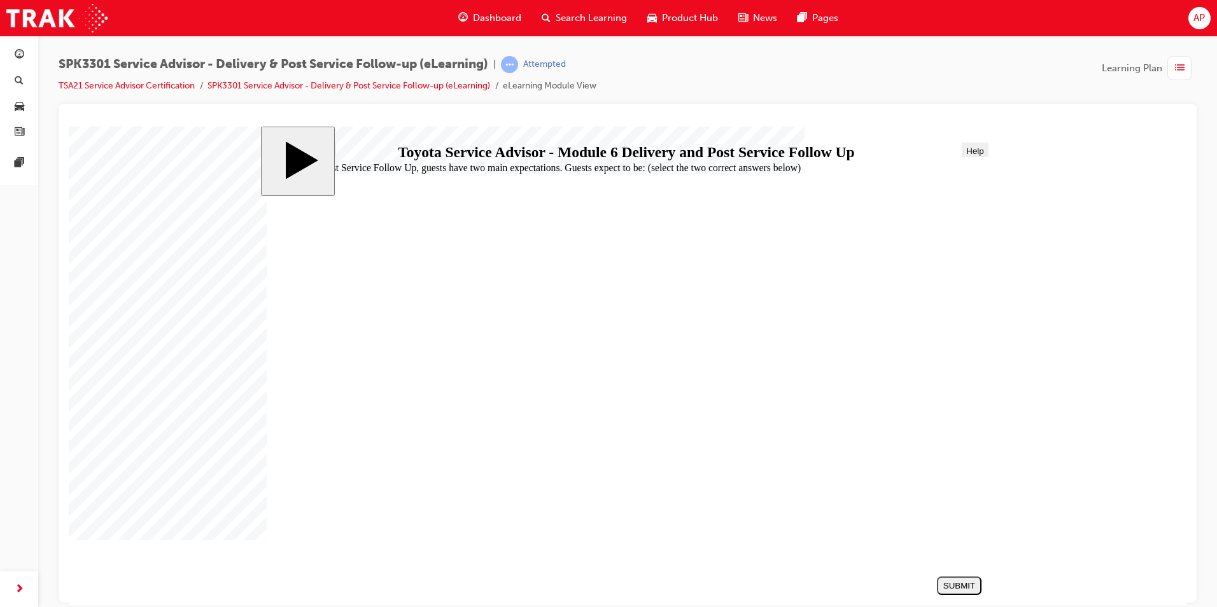
drag, startPoint x: 390, startPoint y: 418, endPoint x: 452, endPoint y: 451, distance: 70.0
radio input "true"
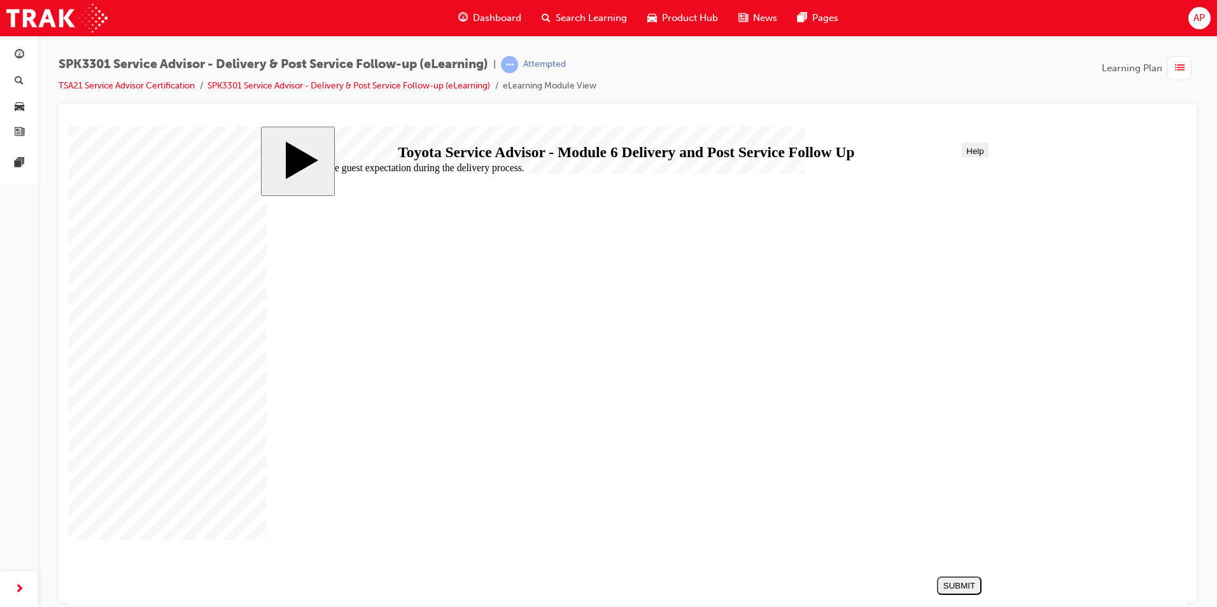
click at [956, 580] on button "SUBMIT" at bounding box center [959, 585] width 45 height 18
radio input "true"
click at [965, 577] on button "SUBMIT" at bounding box center [959, 585] width 45 height 18
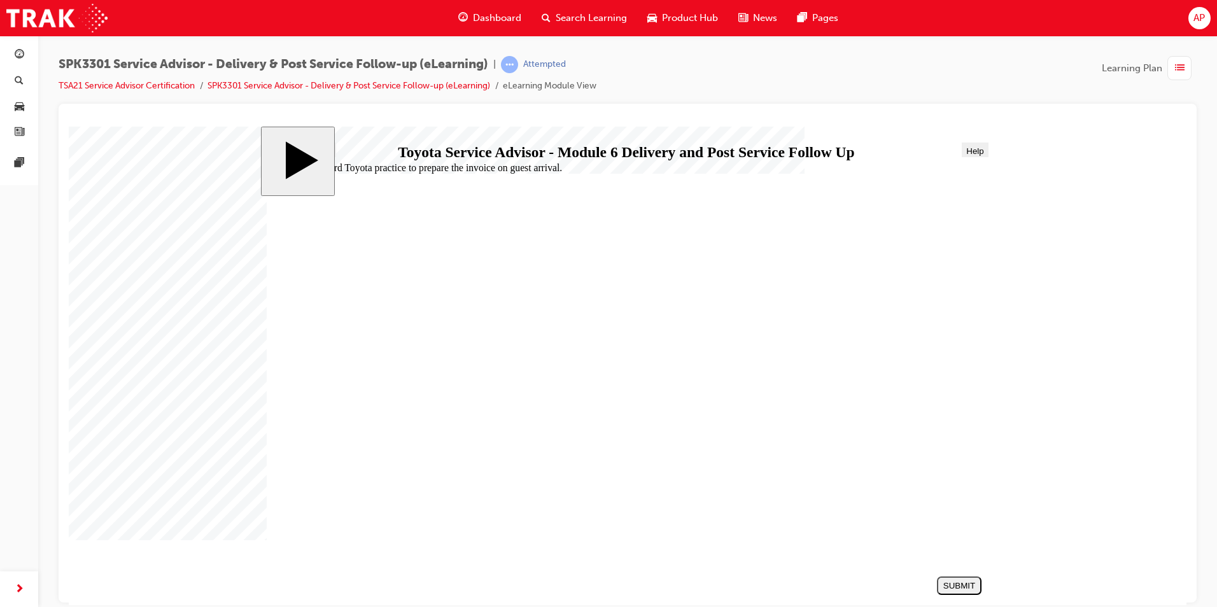
radio input "true"
click at [965, 574] on nav "SUBMIT NEXT PREV" at bounding box center [955, 585] width 50 height 29
click at [965, 587] on div "SUBMIT" at bounding box center [959, 585] width 34 height 10
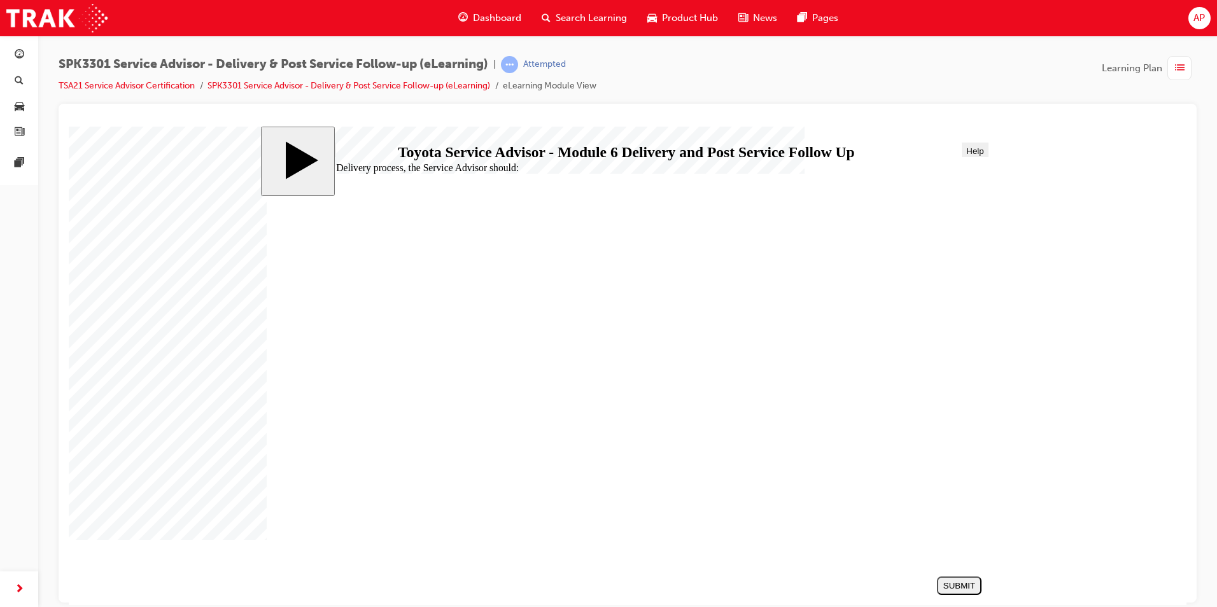
radio input "true"
click at [946, 582] on div "SUBMIT" at bounding box center [959, 585] width 34 height 10
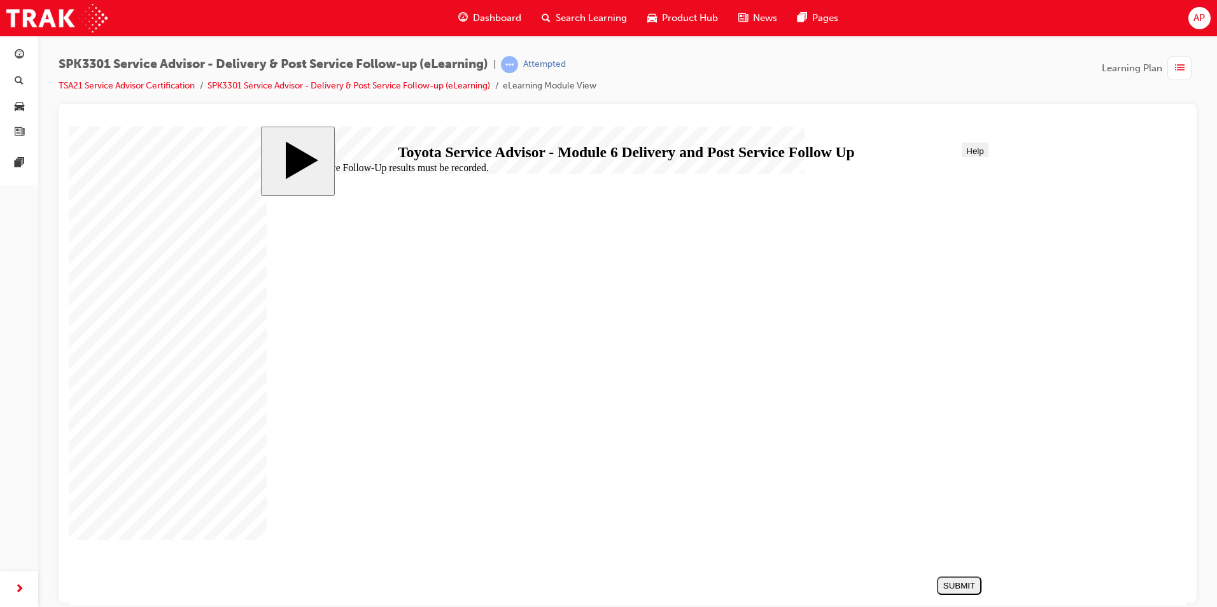
radio input "true"
click at [945, 585] on div "SUBMIT" at bounding box center [959, 585] width 34 height 10
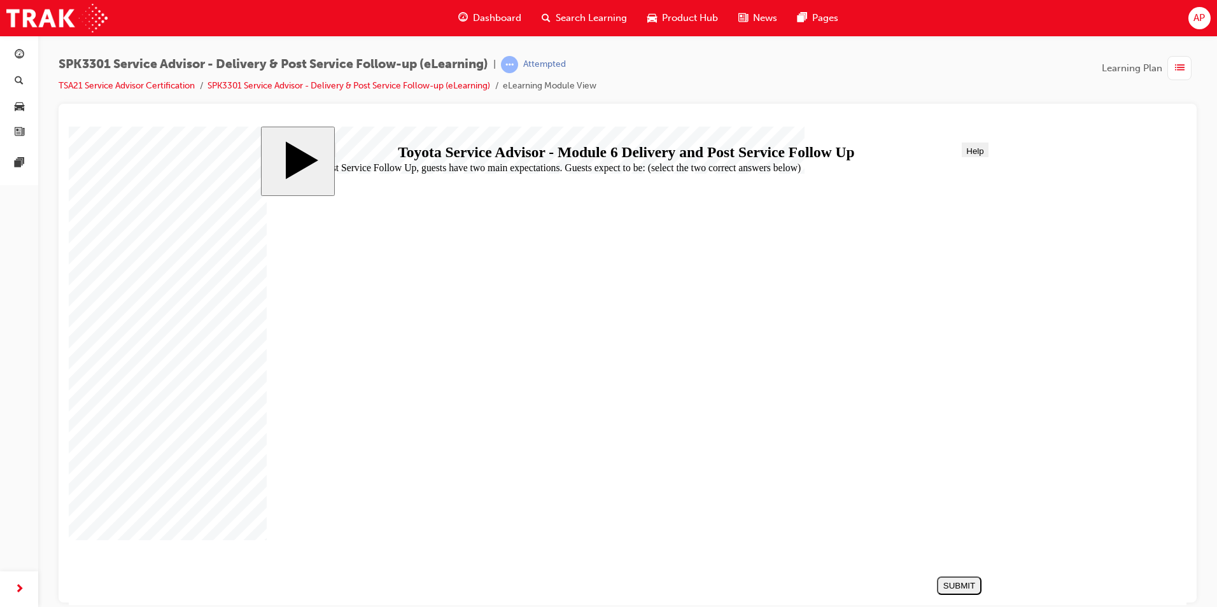
checkbox input "true"
click at [951, 580] on div "SUBMIT" at bounding box center [959, 585] width 34 height 10
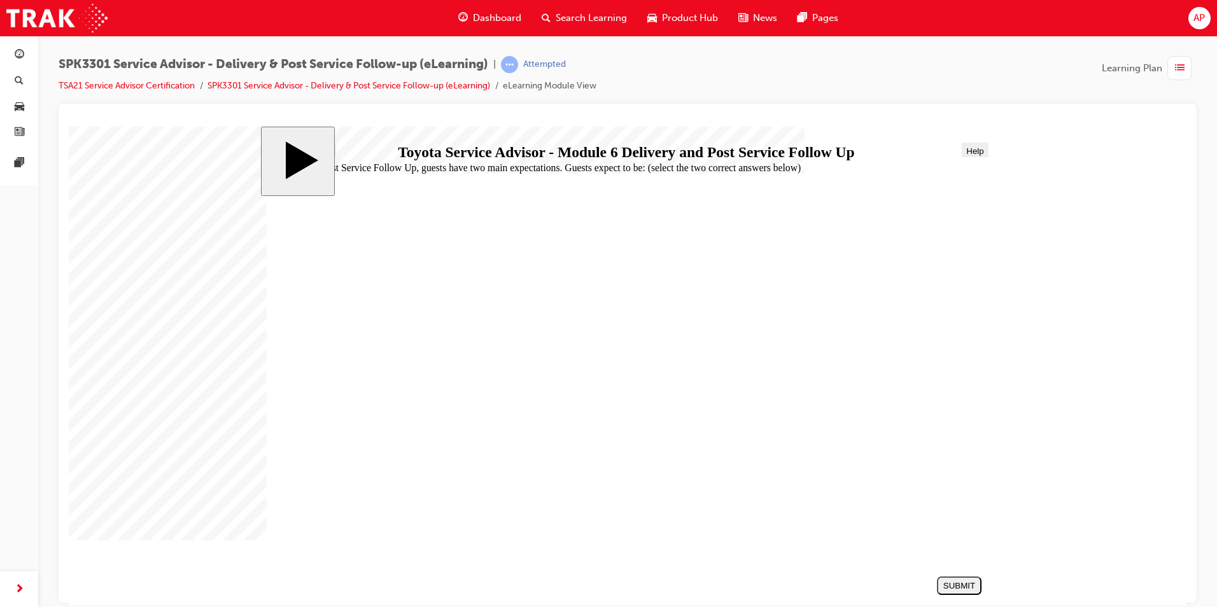
radio input "true"
click at [963, 585] on div "SUBMIT" at bounding box center [959, 585] width 34 height 10
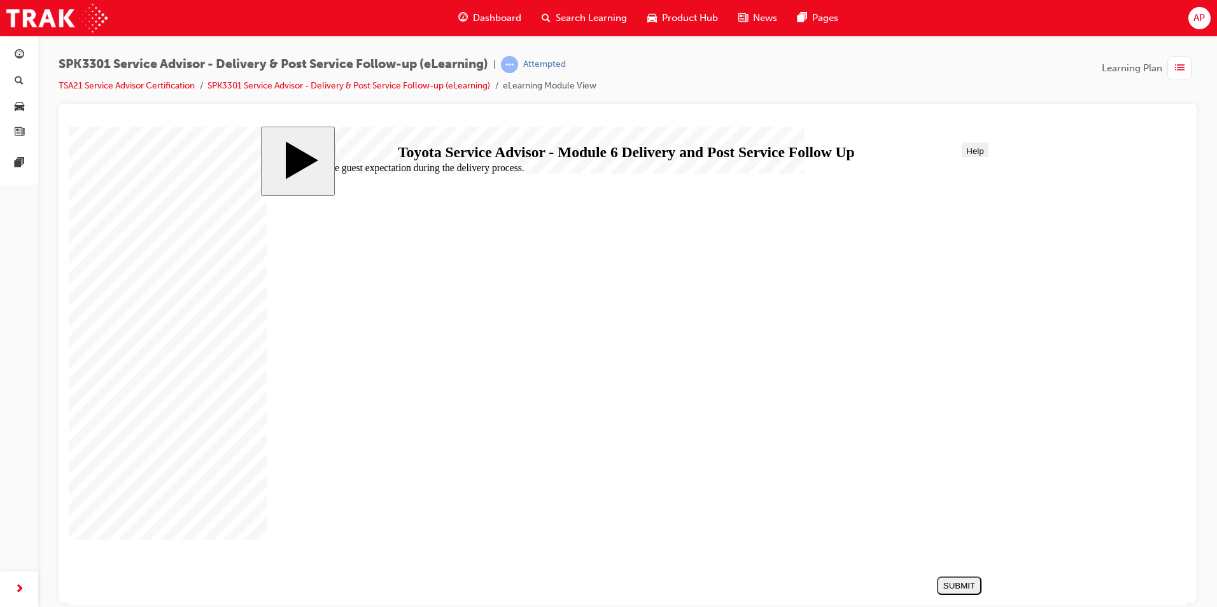
radio input "true"
click at [942, 585] on div "SUBMIT" at bounding box center [959, 585] width 34 height 10
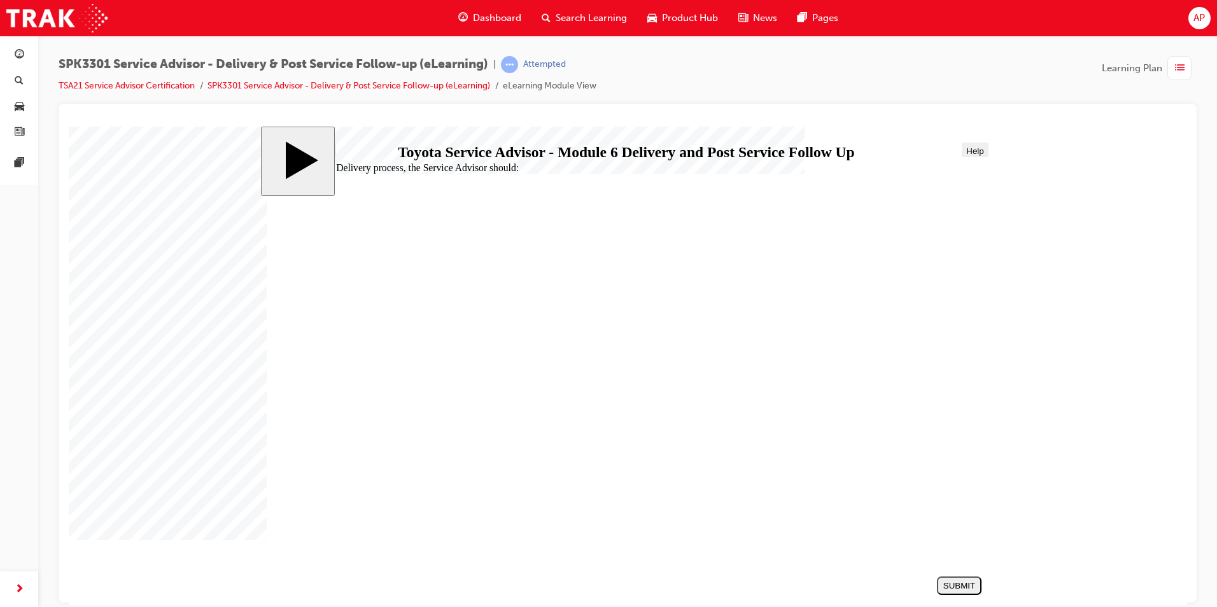
radio input "true"
click at [961, 587] on div "SUBMIT" at bounding box center [959, 585] width 34 height 10
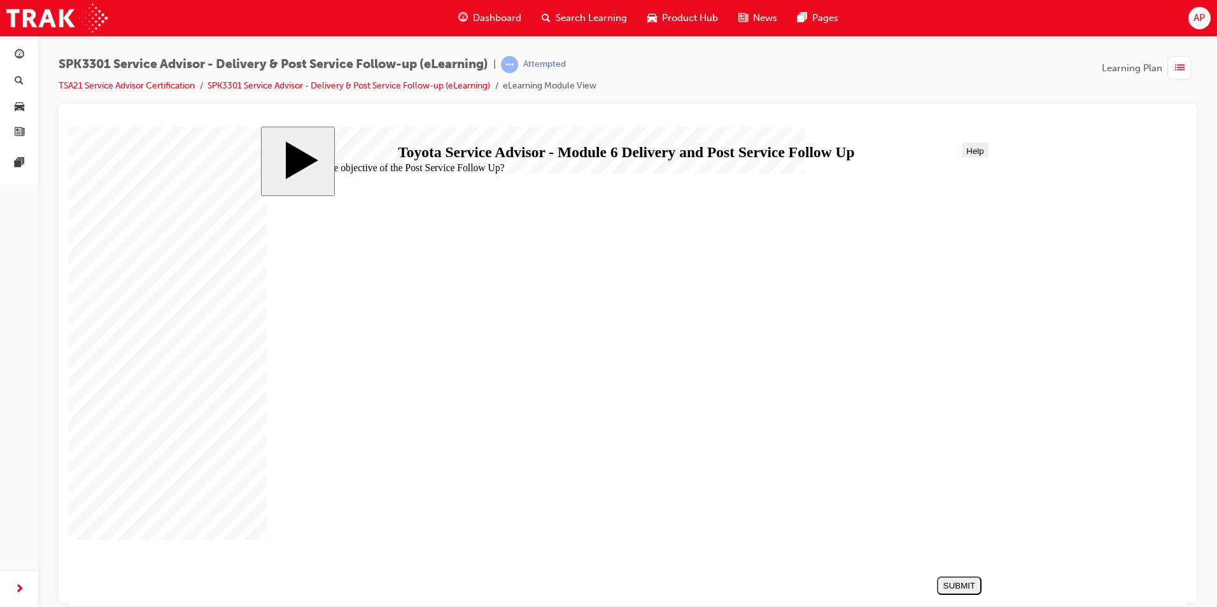
radio input "true"
click at [939, 578] on button "SUBMIT" at bounding box center [959, 585] width 45 height 18
drag, startPoint x: 397, startPoint y: 316, endPoint x: 480, endPoint y: 393, distance: 113.5
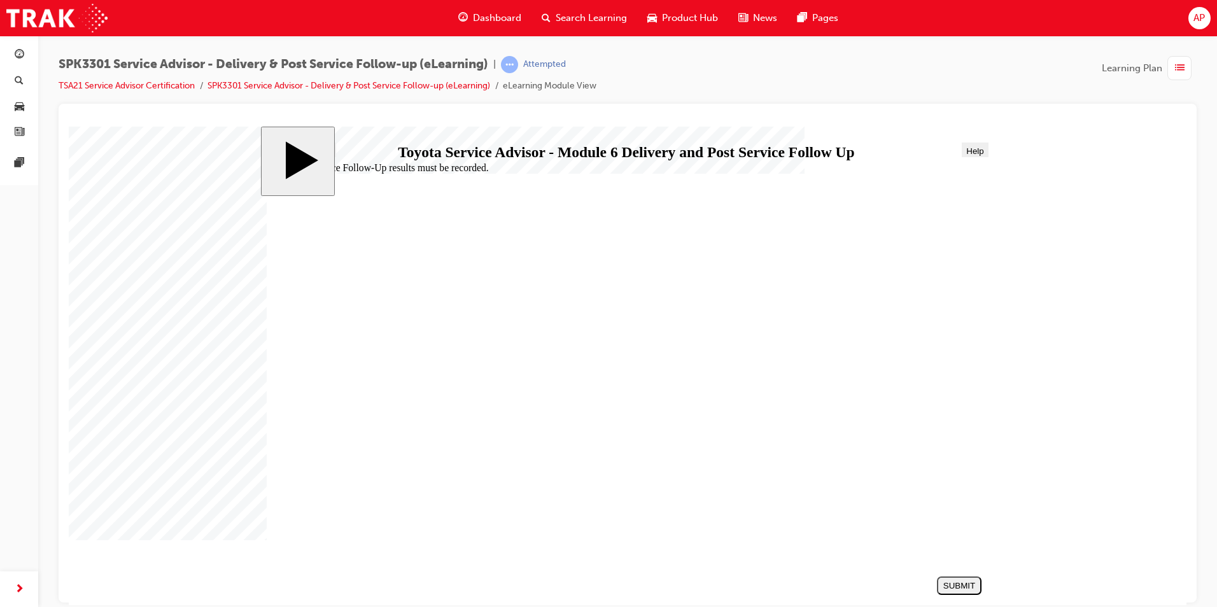
radio input "true"
click at [966, 590] on div "SUBMIT" at bounding box center [959, 585] width 34 height 10
checkbox input "true"
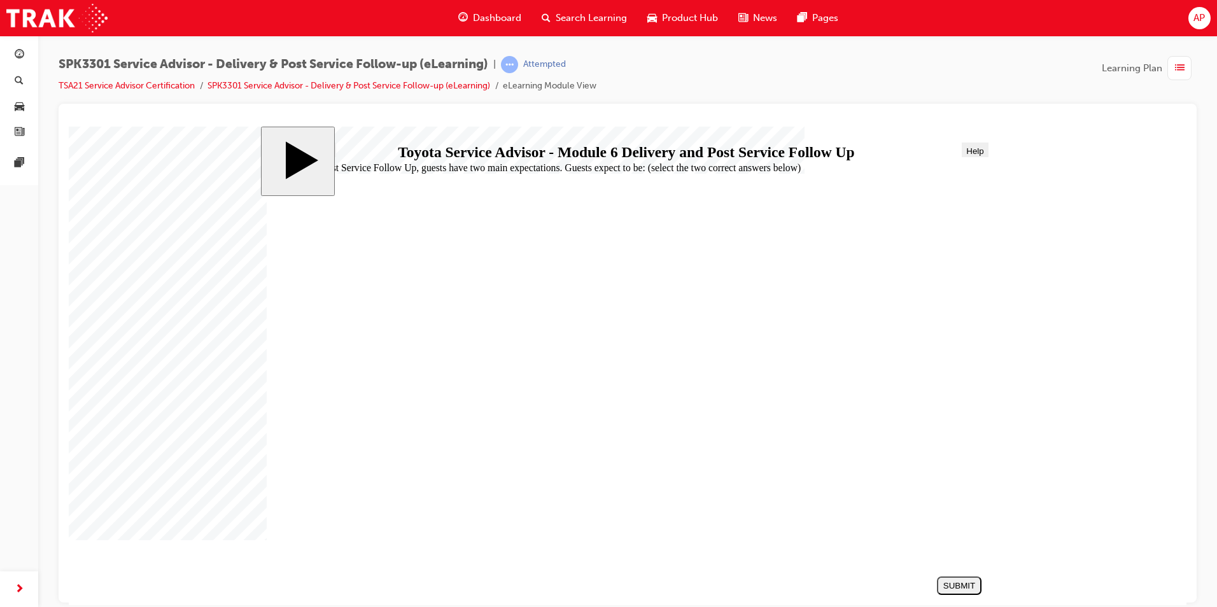
checkbox input "true"
click at [958, 581] on div "SUBMIT" at bounding box center [959, 585] width 34 height 10
